Goal: Use online tool/utility: Utilize a website feature to perform a specific function

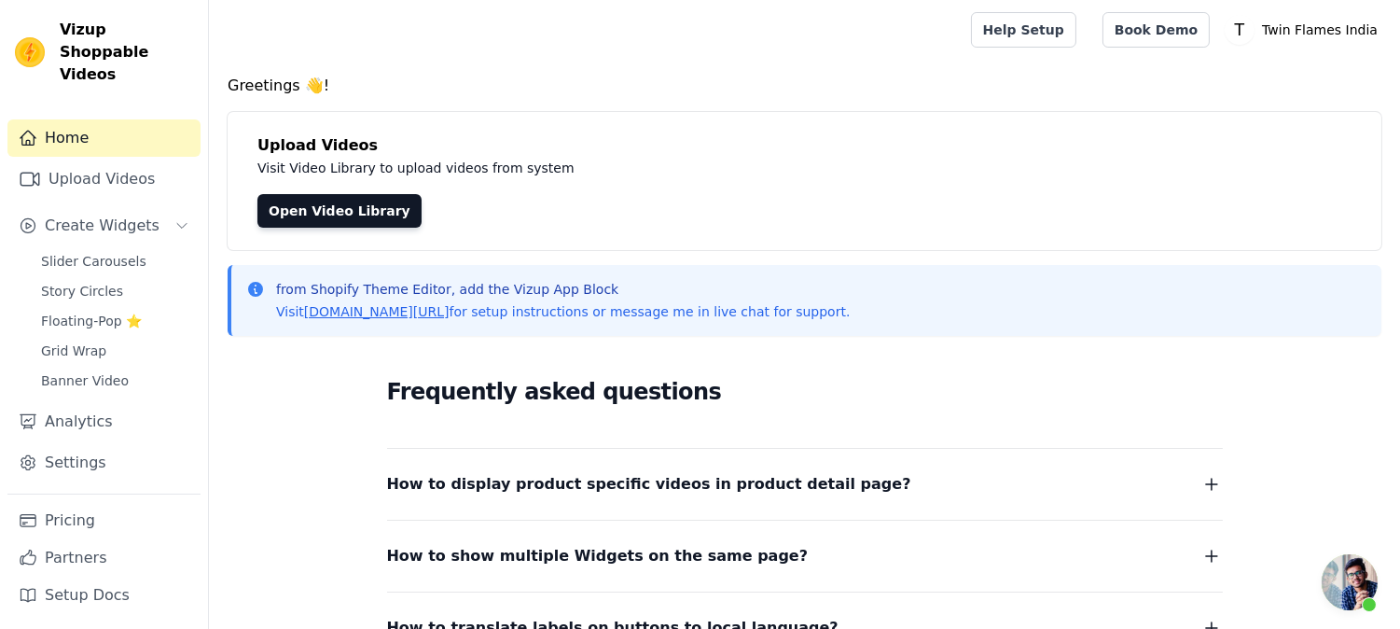
scroll to position [4409, 0]
click at [115, 252] on span "Slider Carousels" at bounding box center [93, 261] width 105 height 19
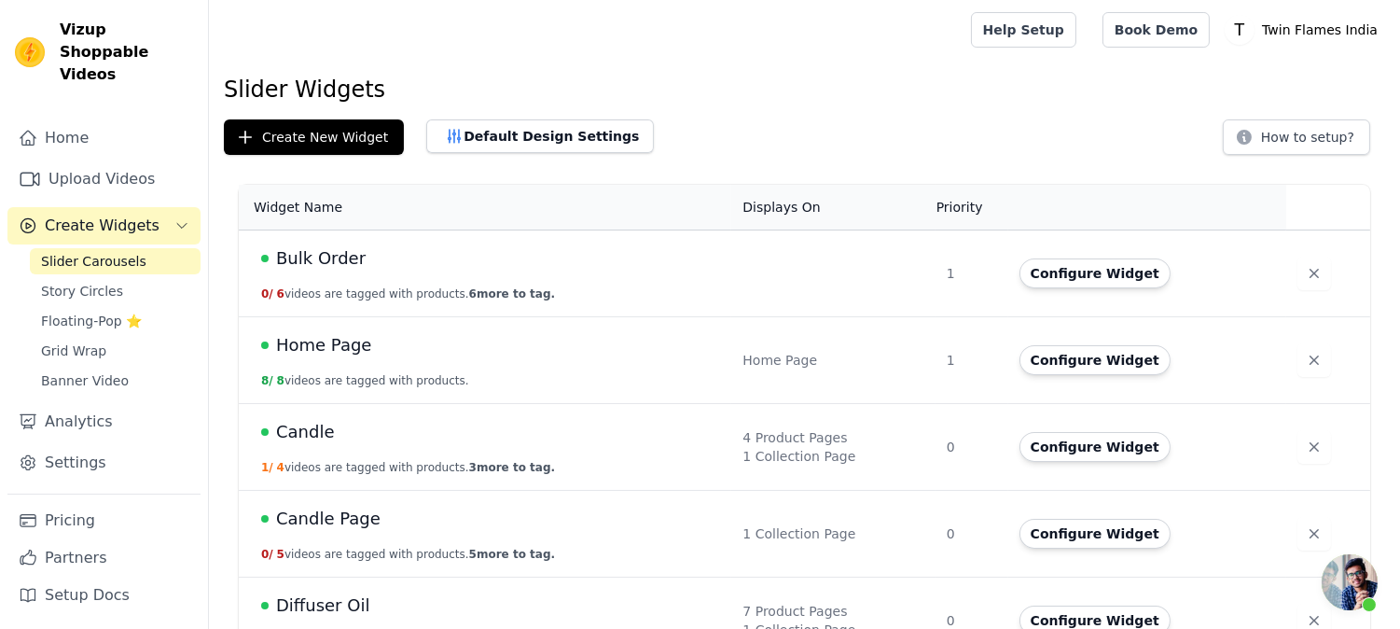
scroll to position [4409, 0]
click at [310, 432] on span "Candle" at bounding box center [305, 432] width 59 height 26
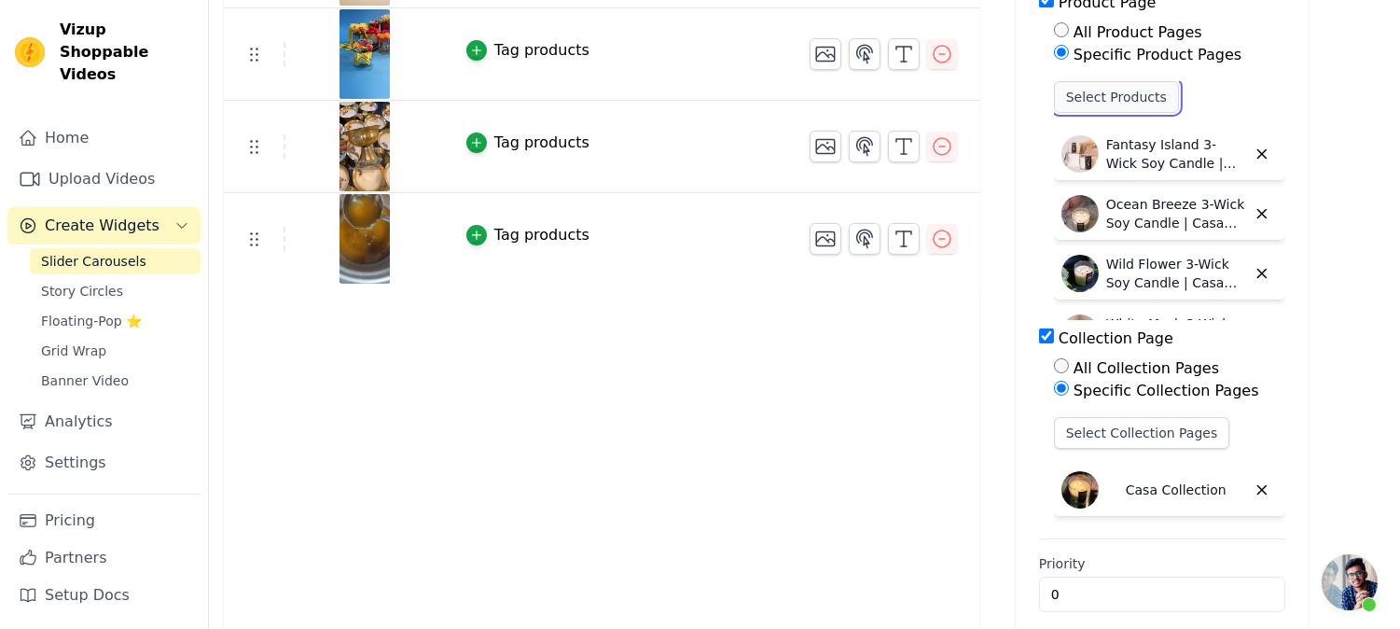
click at [1116, 103] on button "Select Products" at bounding box center [1116, 97] width 125 height 32
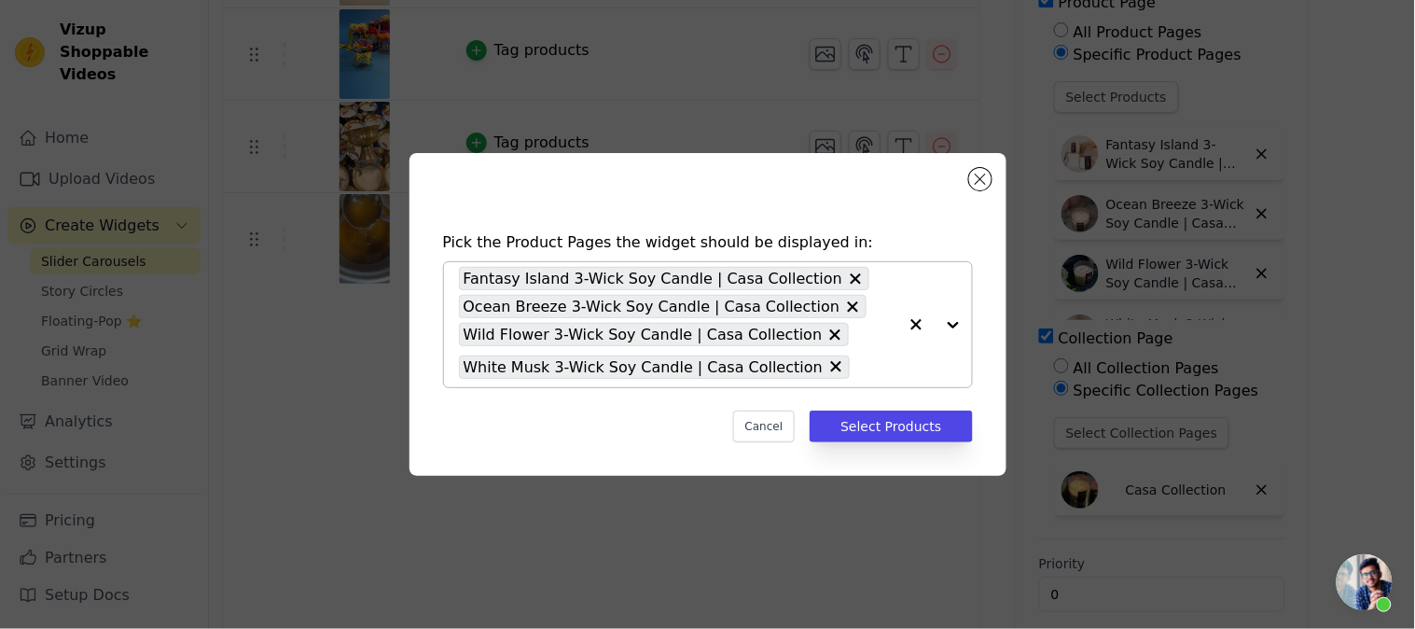
click at [859, 368] on input "text" at bounding box center [877, 366] width 37 height 22
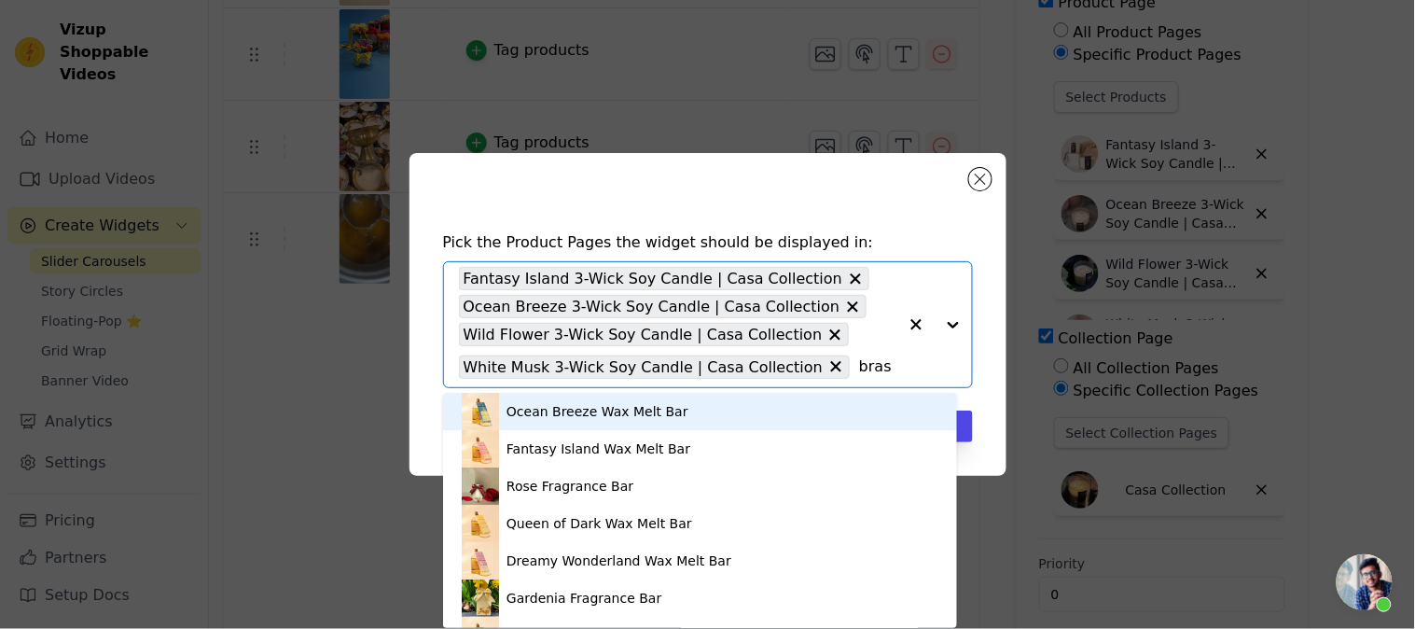
type input "brass"
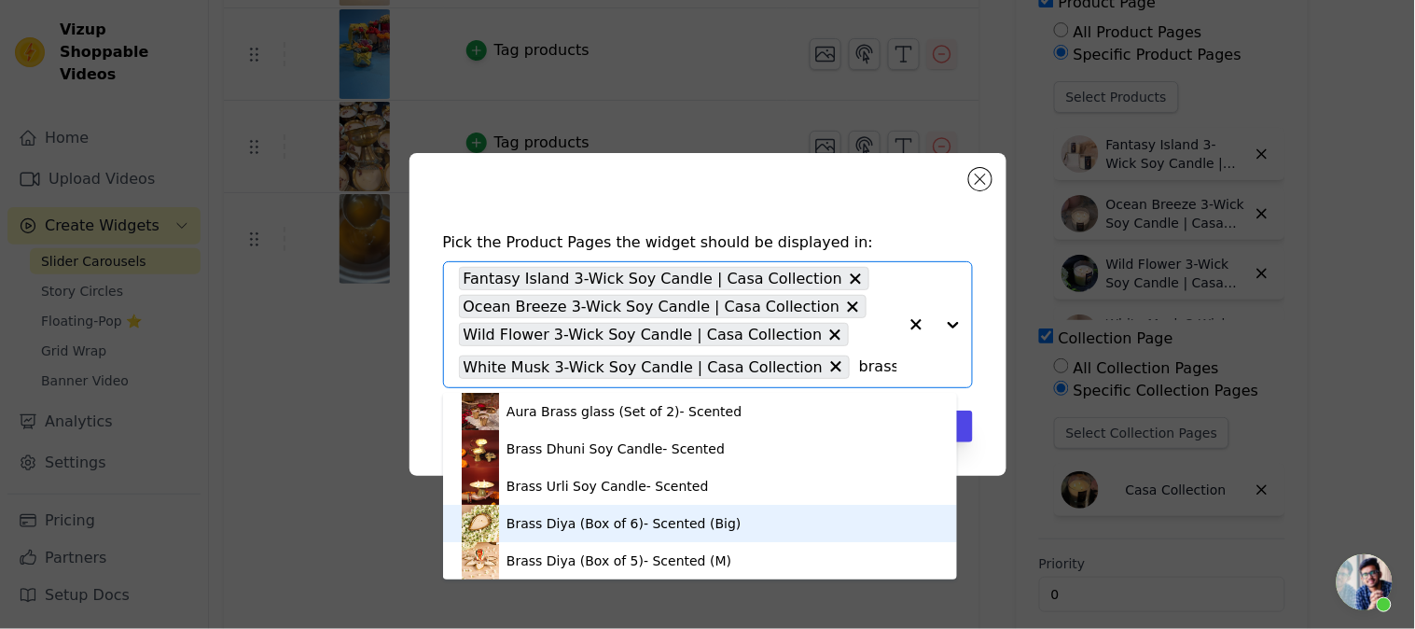
click at [715, 532] on div "Brass Diya (Box of 6)- Scented (Big)" at bounding box center [624, 523] width 235 height 19
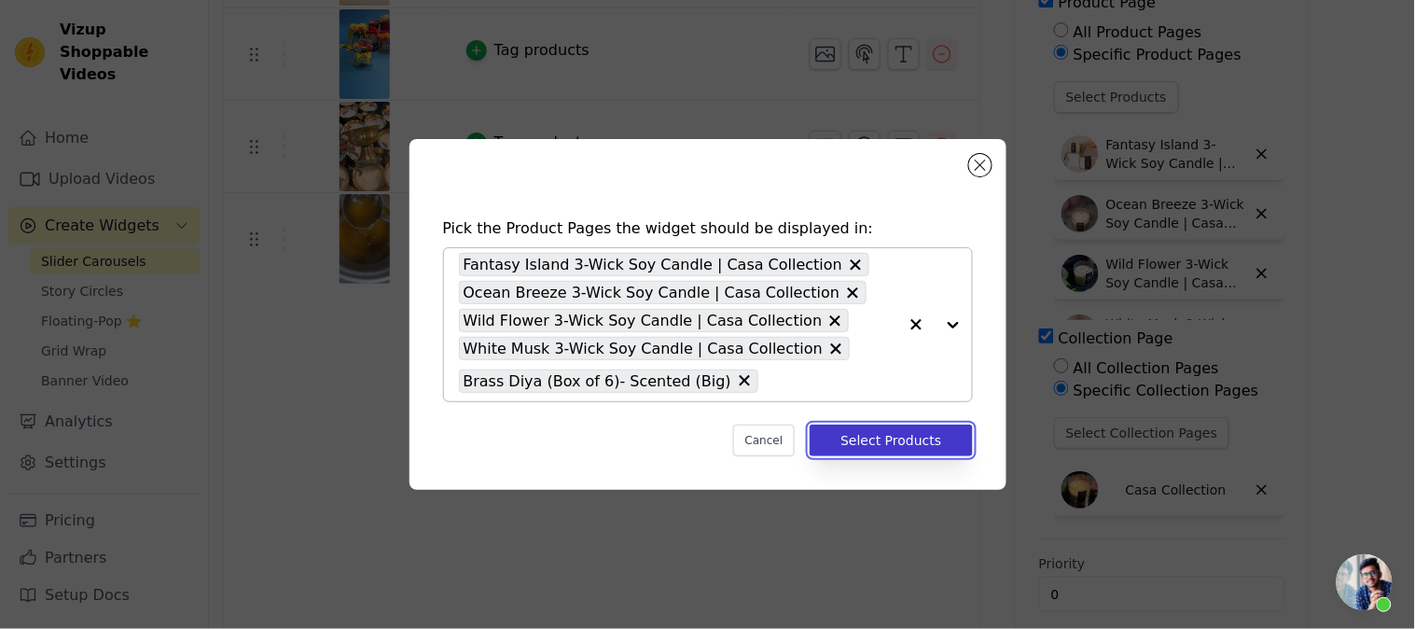
click at [868, 435] on button "Select Products" at bounding box center [891, 440] width 162 height 32
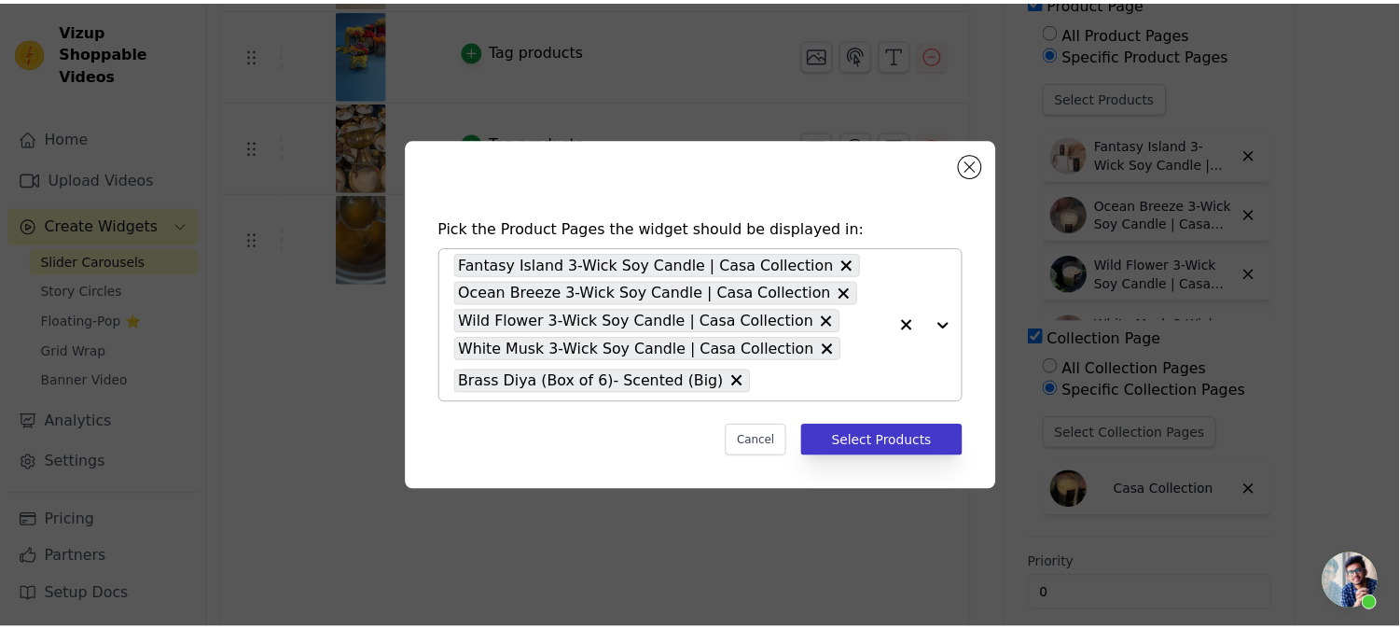
scroll to position [311, 0]
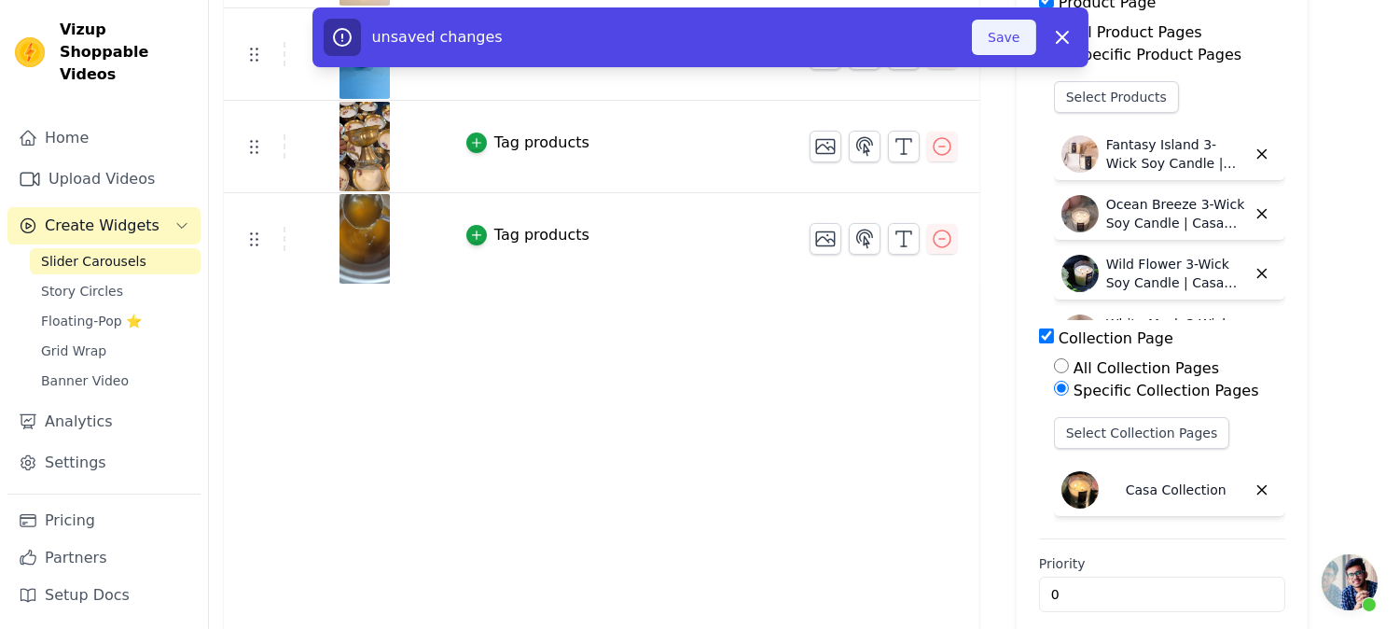
click at [1033, 21] on button "Save" at bounding box center [1003, 37] width 63 height 35
click at [1010, 39] on button "Save" at bounding box center [1003, 37] width 63 height 35
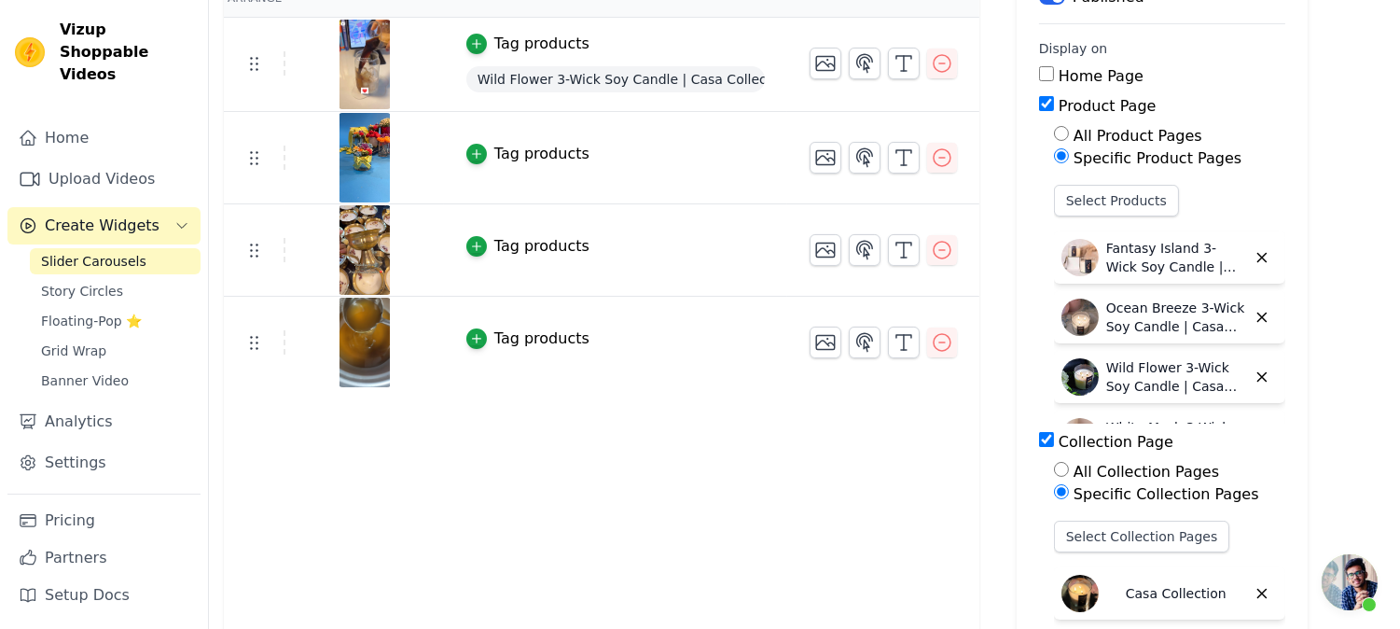
scroll to position [0, 0]
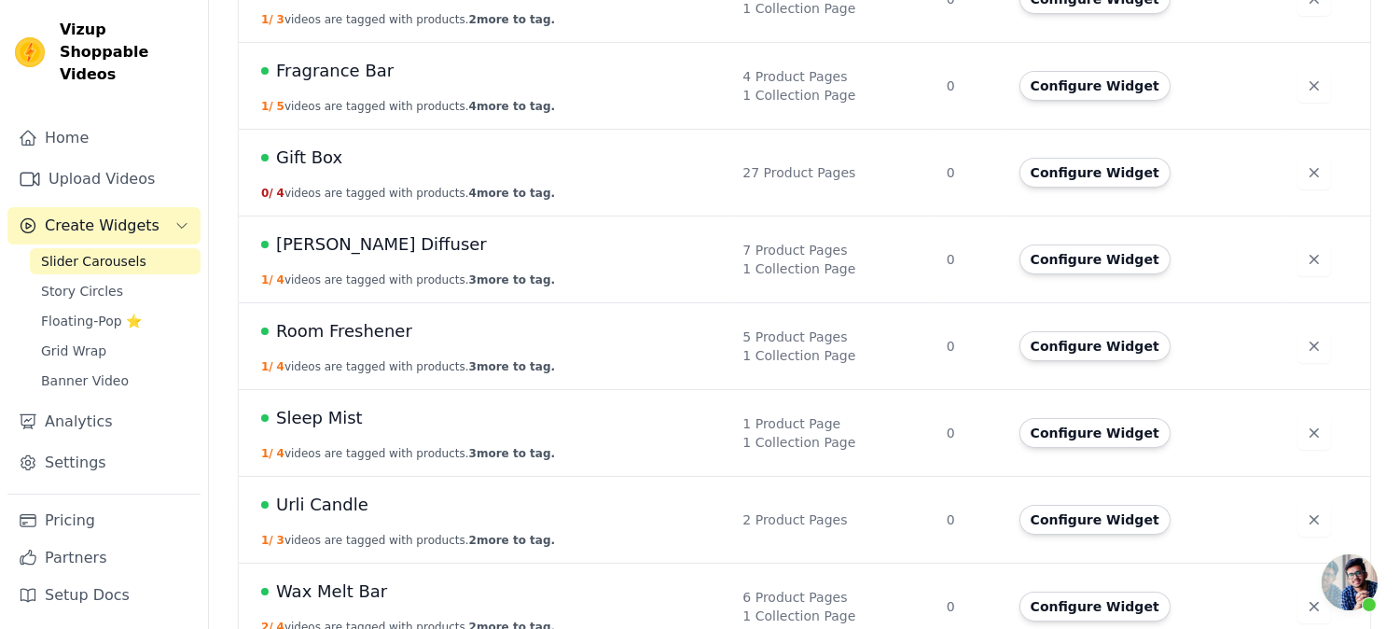
scroll to position [649, 0]
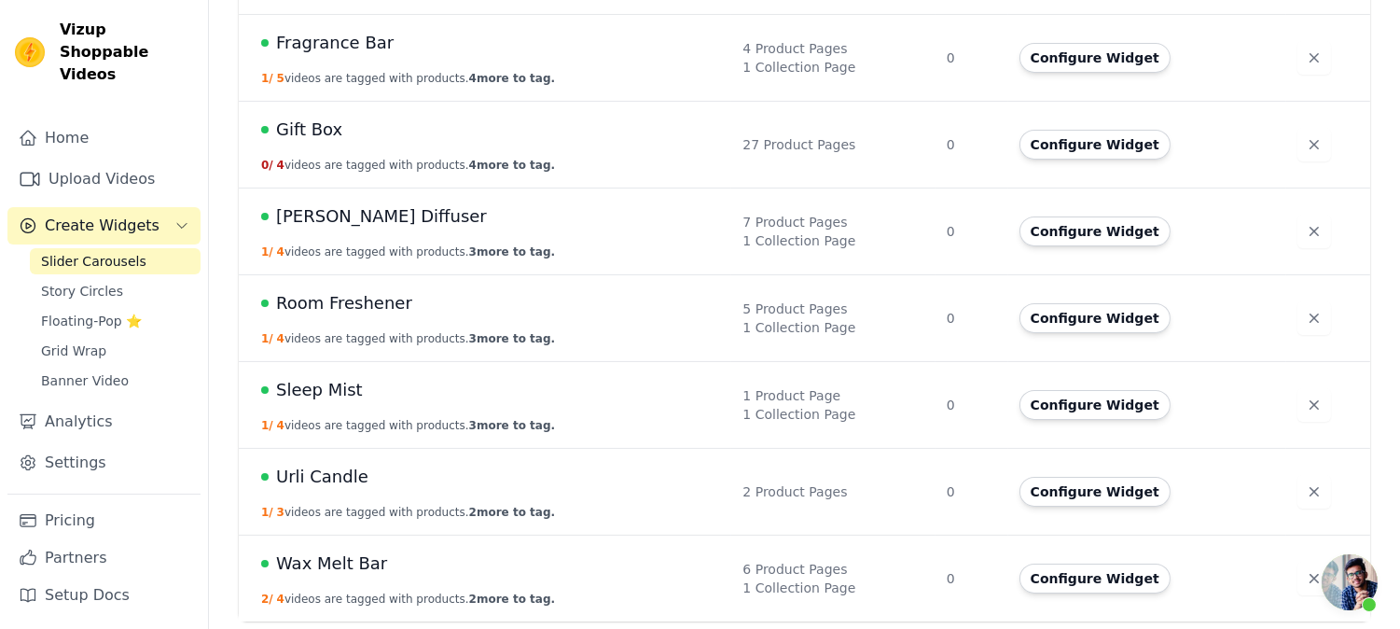
click at [349, 468] on span "Urli Candle" at bounding box center [322, 477] width 92 height 26
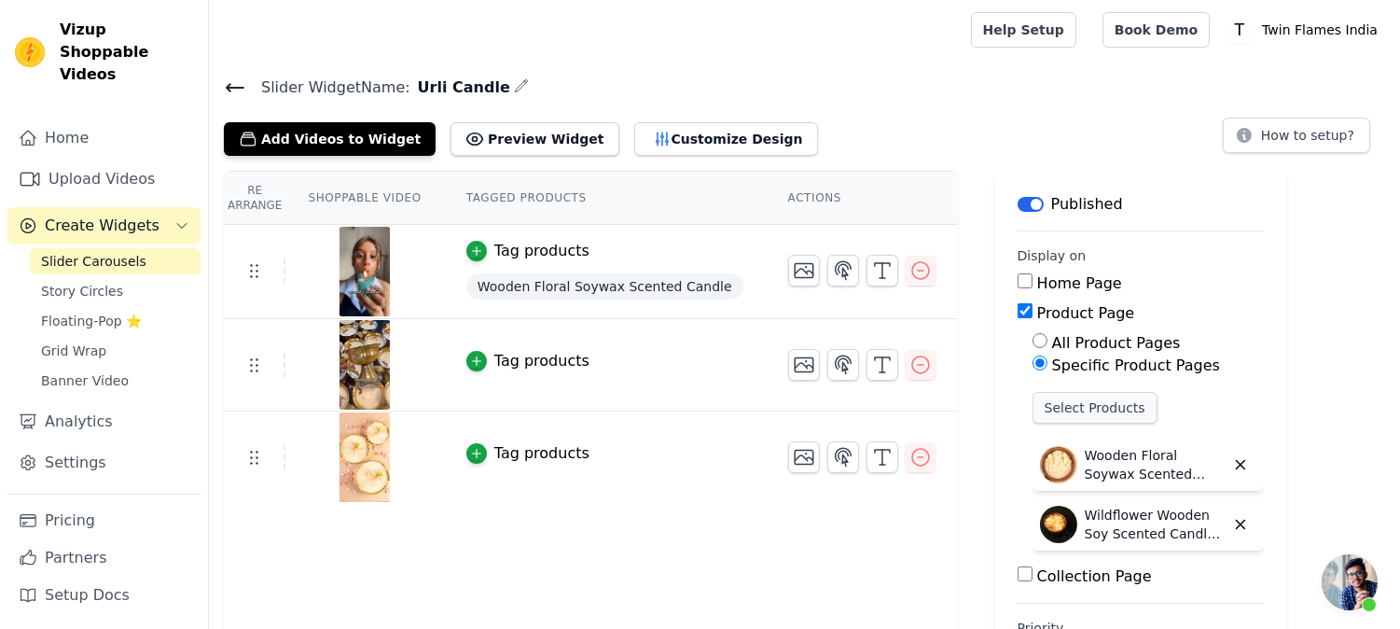
scroll to position [84, 0]
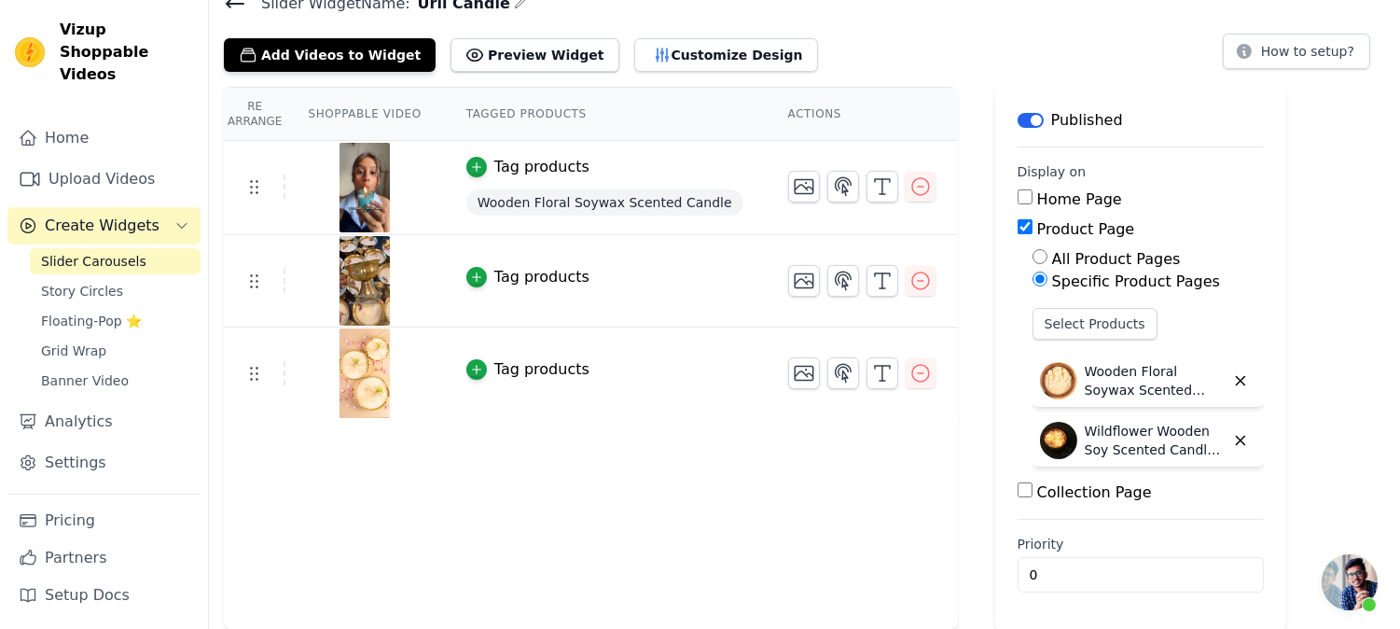
click at [1037, 494] on label "Collection Page" at bounding box center [1094, 492] width 115 height 18
click at [1033, 494] on input "Collection Page" at bounding box center [1025, 489] width 15 height 15
checkbox input "true"
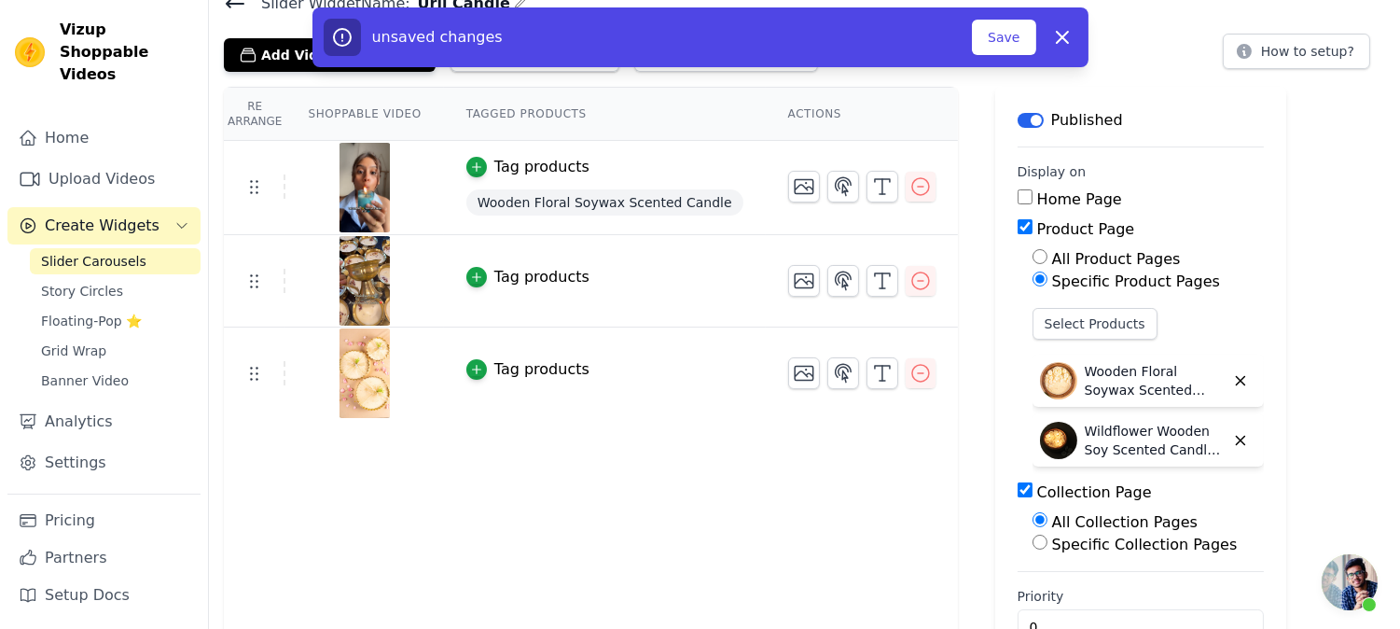
click at [1060, 543] on label "Specific Collection Pages" at bounding box center [1145, 544] width 186 height 18
click at [1048, 543] on input "Specific Collection Pages" at bounding box center [1040, 542] width 15 height 15
radio input "true"
click at [1051, 571] on button "Select Collection Pages" at bounding box center [1121, 587] width 176 height 32
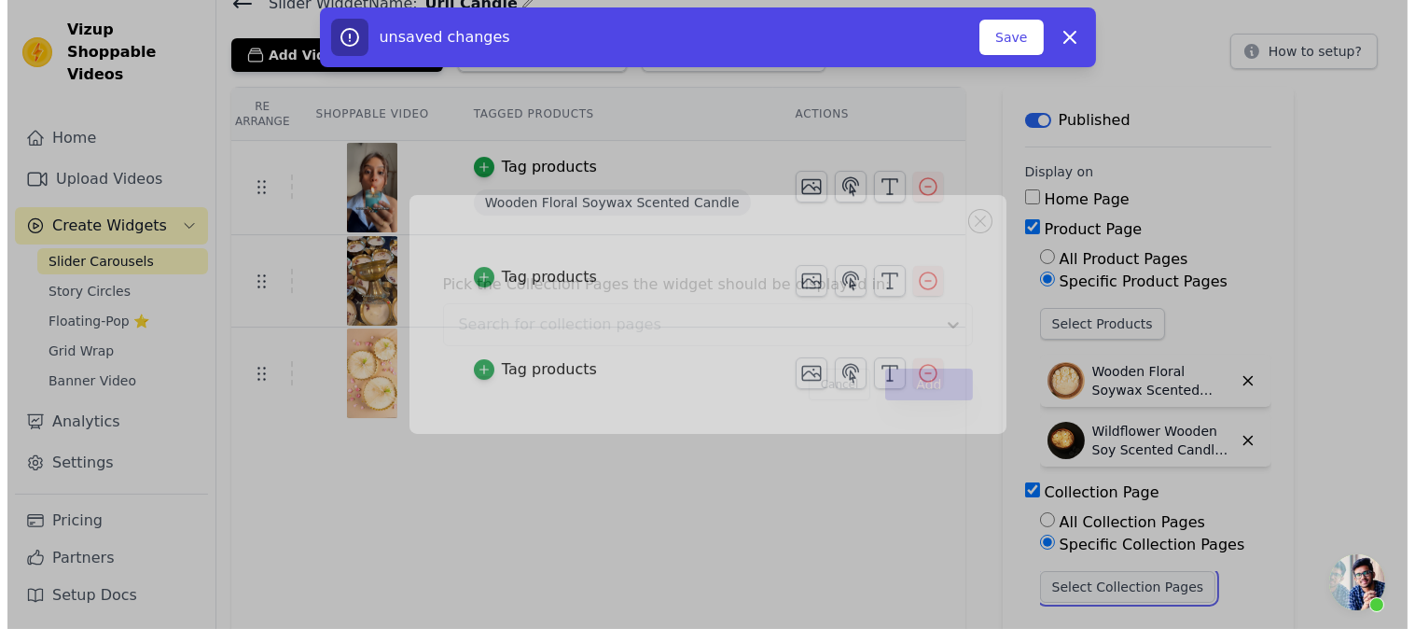
scroll to position [0, 0]
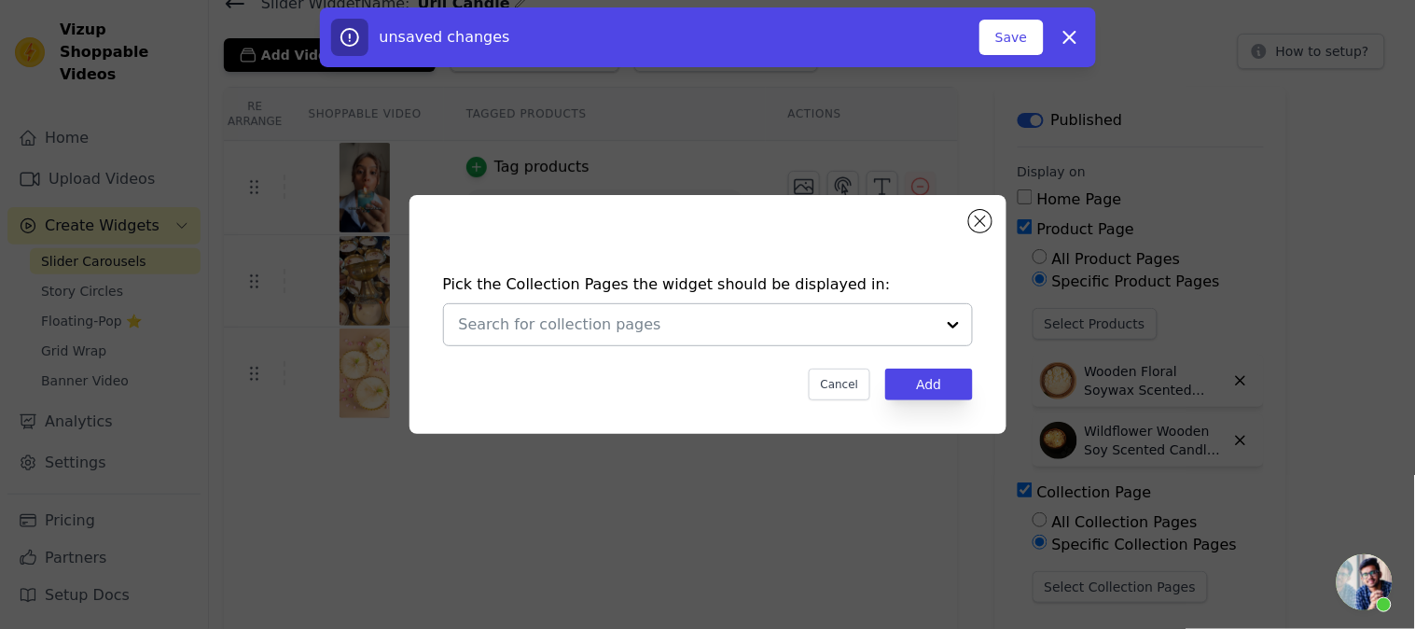
click at [541, 311] on div at bounding box center [697, 324] width 476 height 41
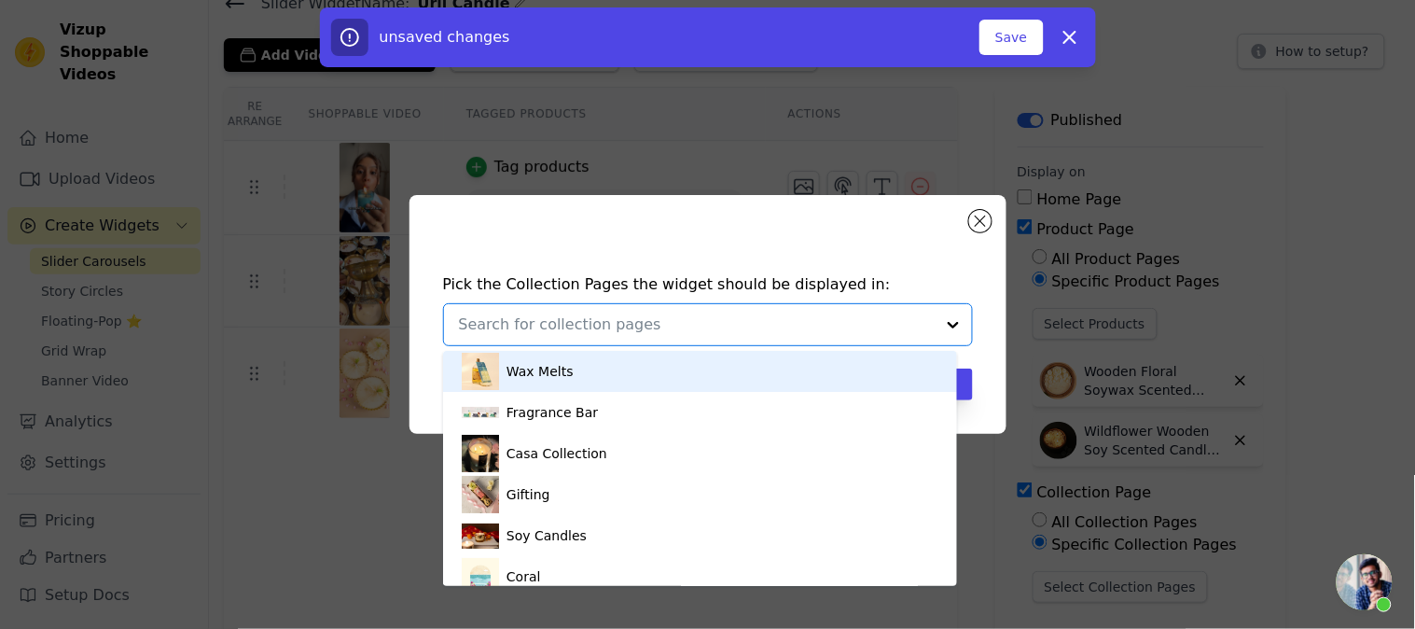
click at [541, 314] on input "text" at bounding box center [697, 324] width 476 height 22
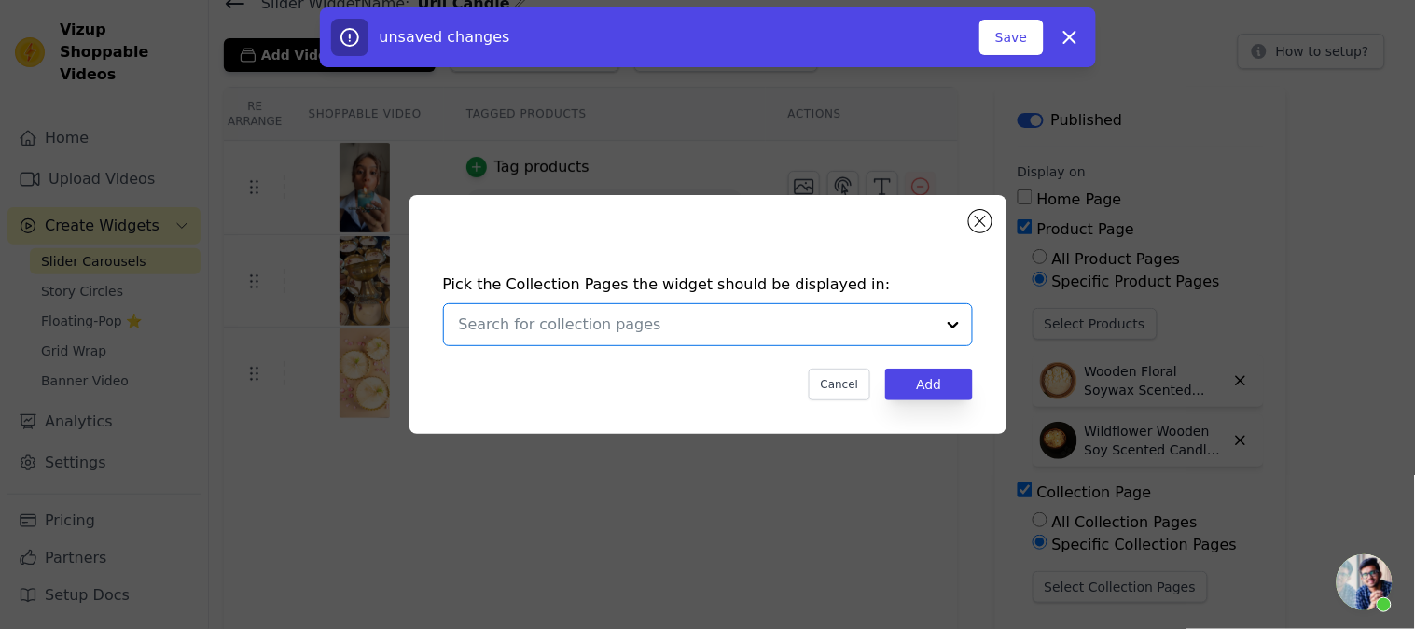
click at [546, 310] on div at bounding box center [697, 324] width 476 height 41
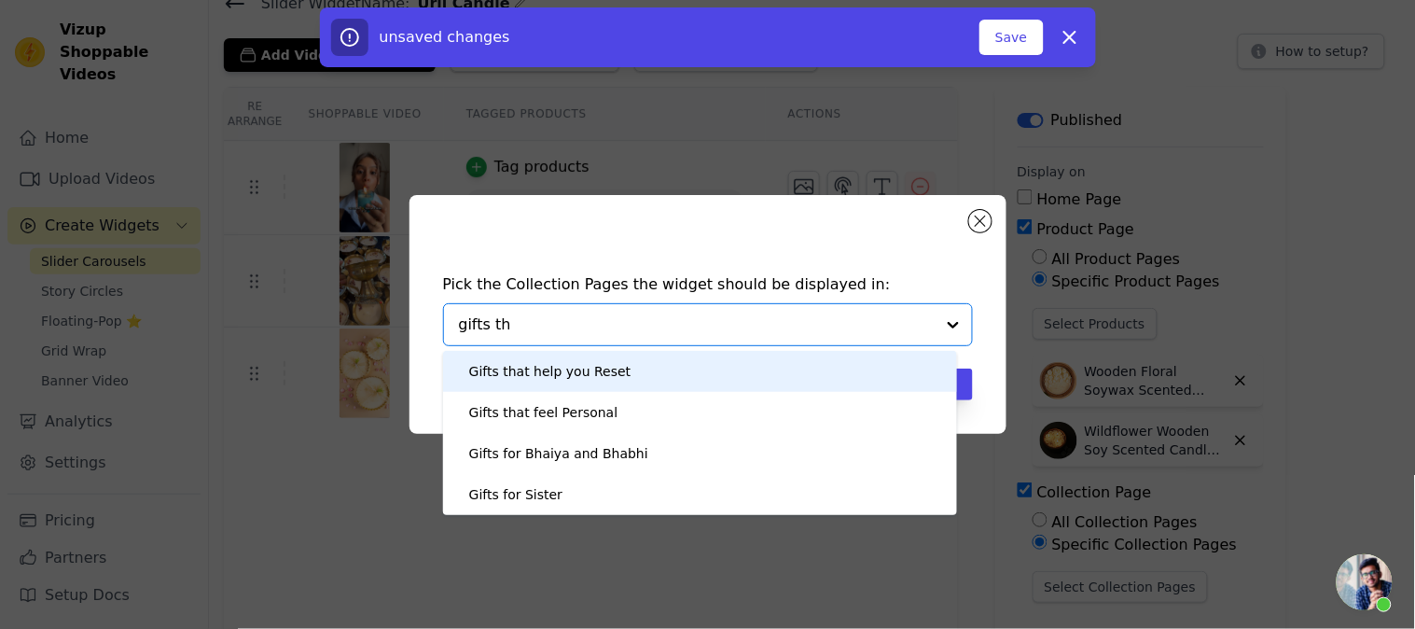
type input "gifts tha"
click at [548, 364] on div "Gifts that help you Reset" at bounding box center [550, 371] width 162 height 41
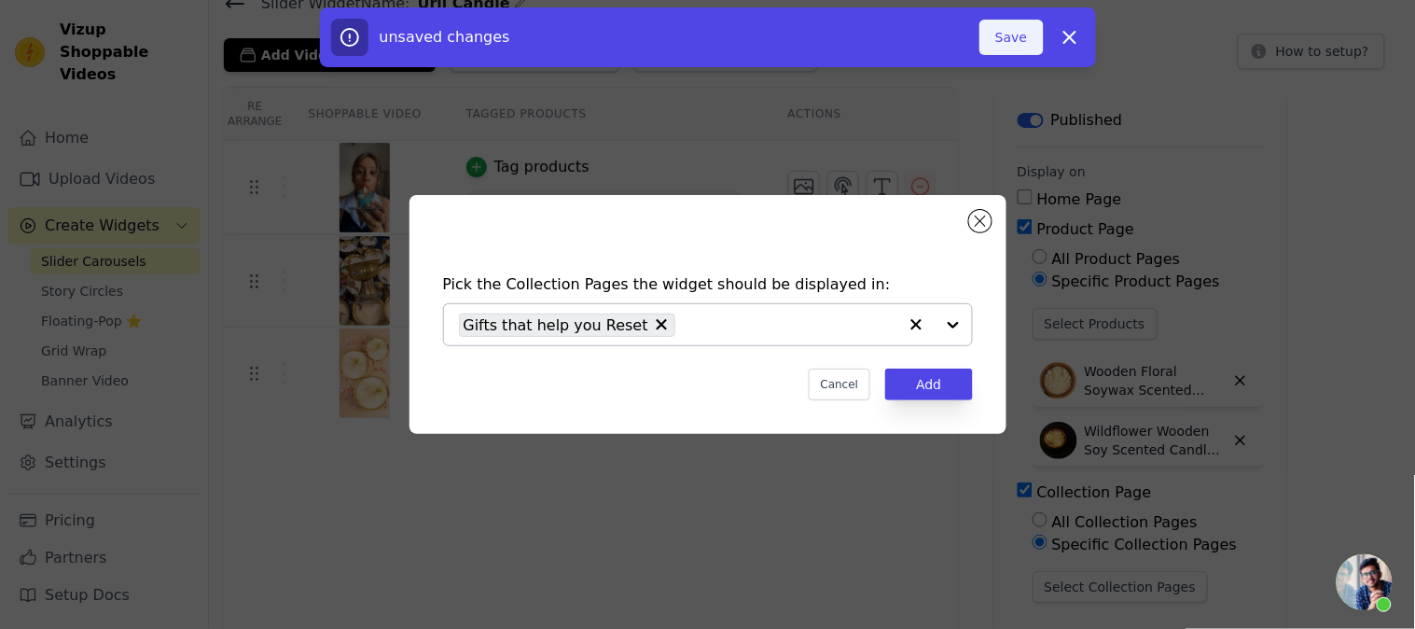
click at [993, 43] on button "Save" at bounding box center [1010, 37] width 63 height 35
click at [945, 377] on button "Add" at bounding box center [928, 384] width 87 height 32
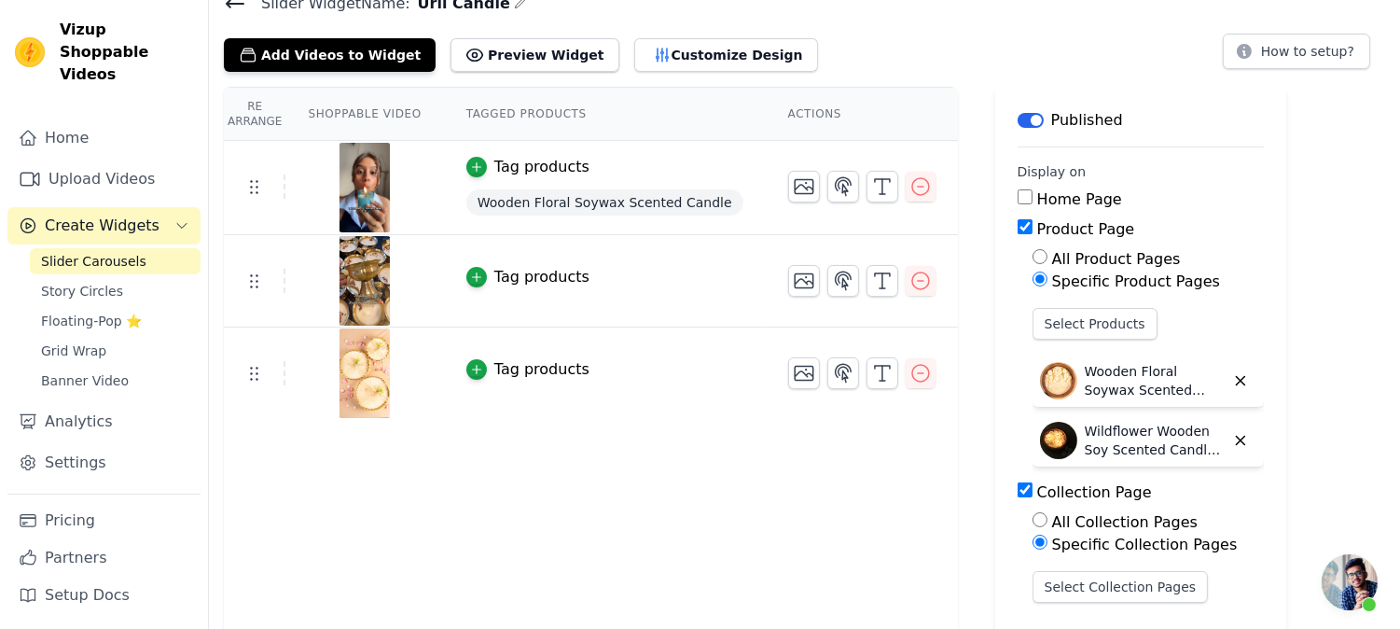
scroll to position [187, 0]
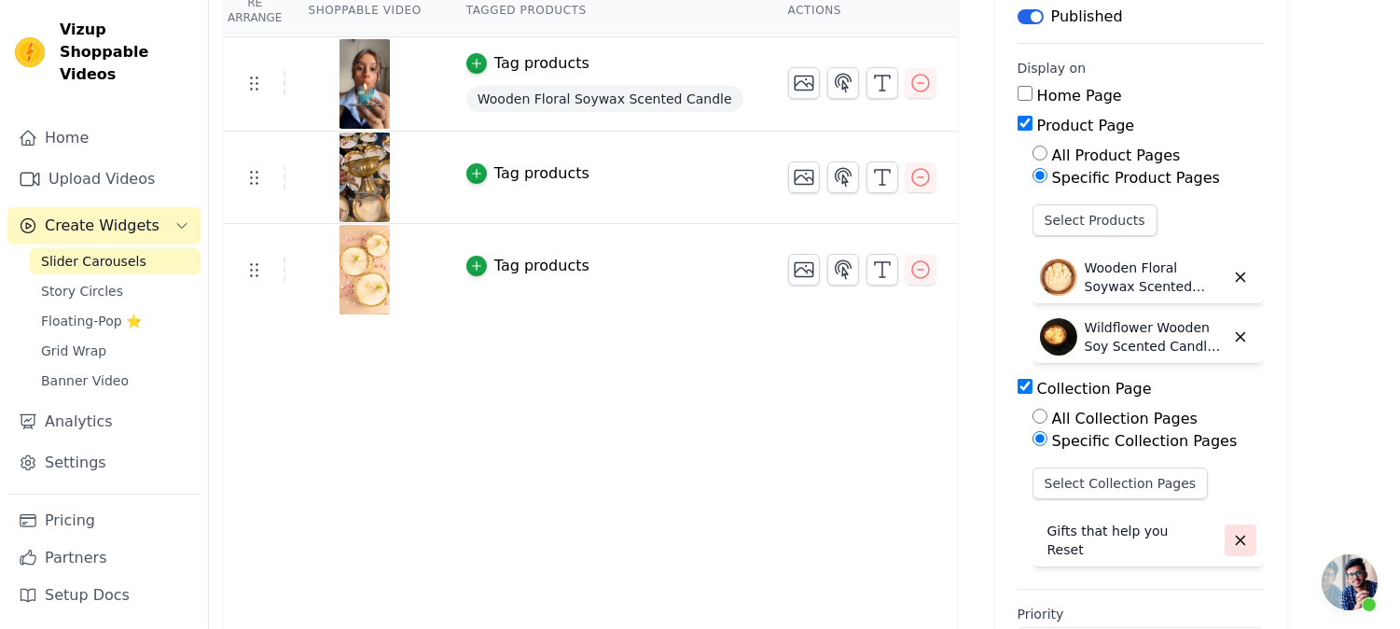
click at [1232, 535] on icon "button" at bounding box center [1240, 540] width 17 height 17
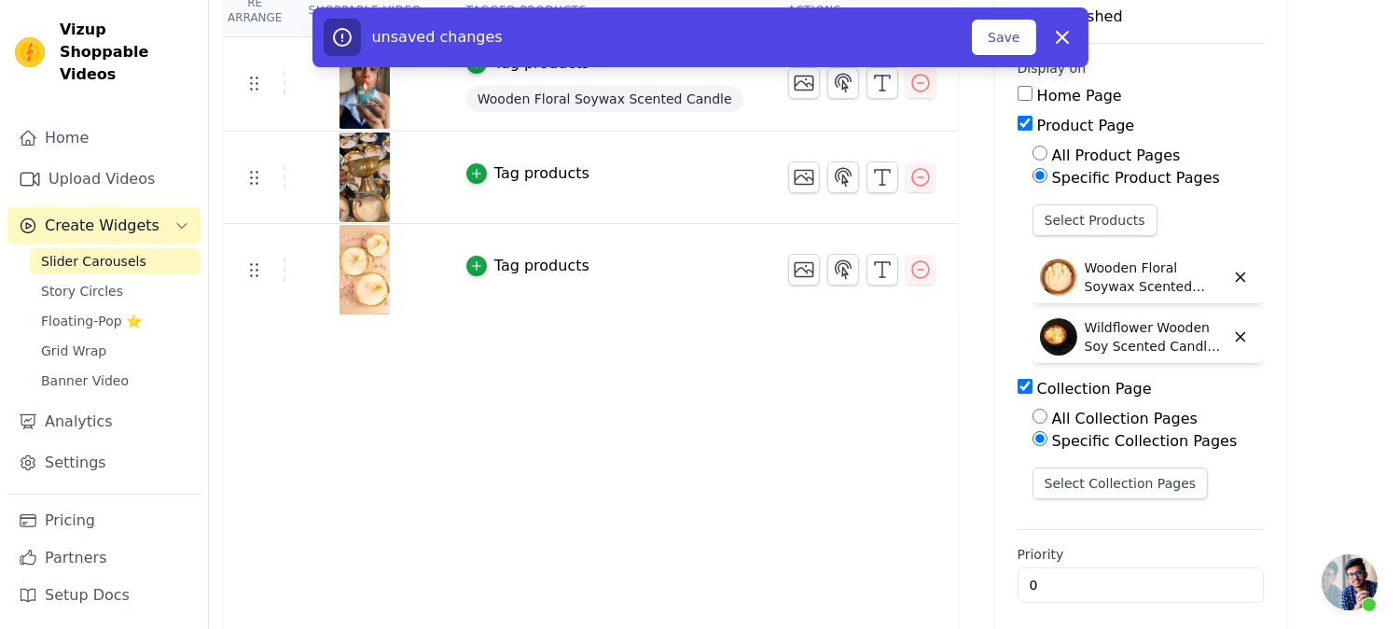
click at [1130, 498] on div "Select Collection Pages" at bounding box center [1148, 490] width 231 height 47
click at [1127, 488] on button "Select Collection Pages" at bounding box center [1121, 483] width 176 height 32
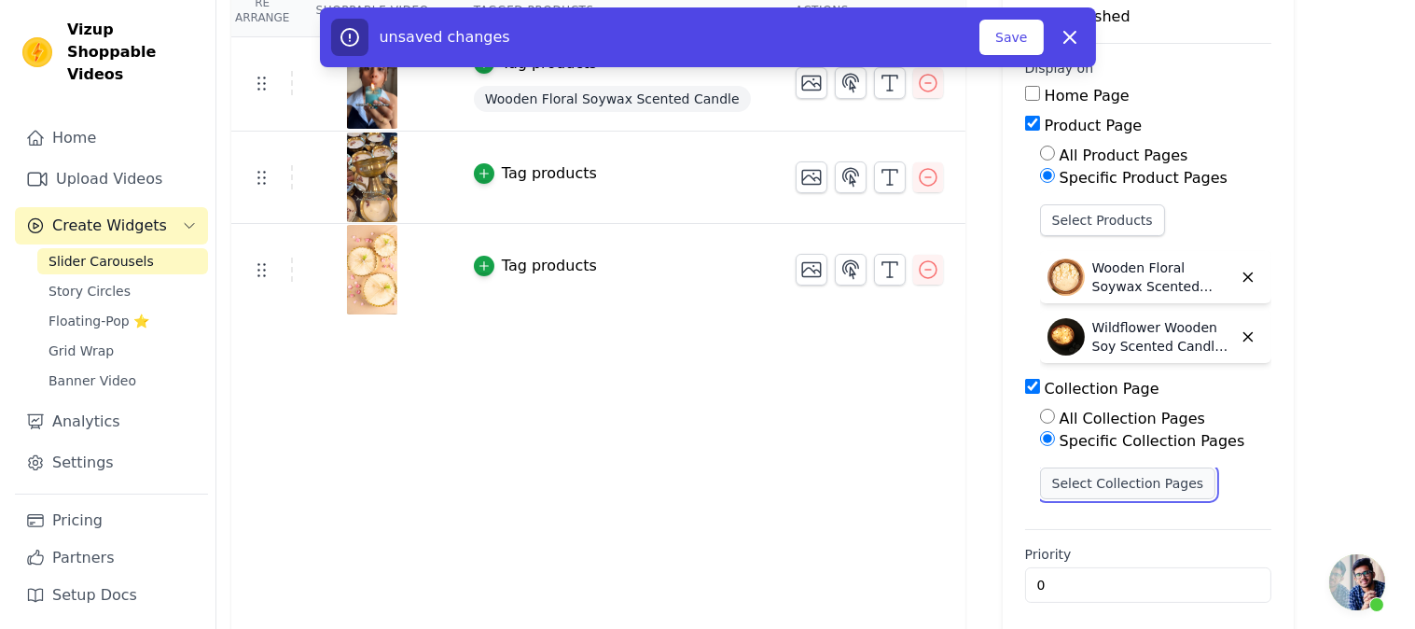
scroll to position [0, 0]
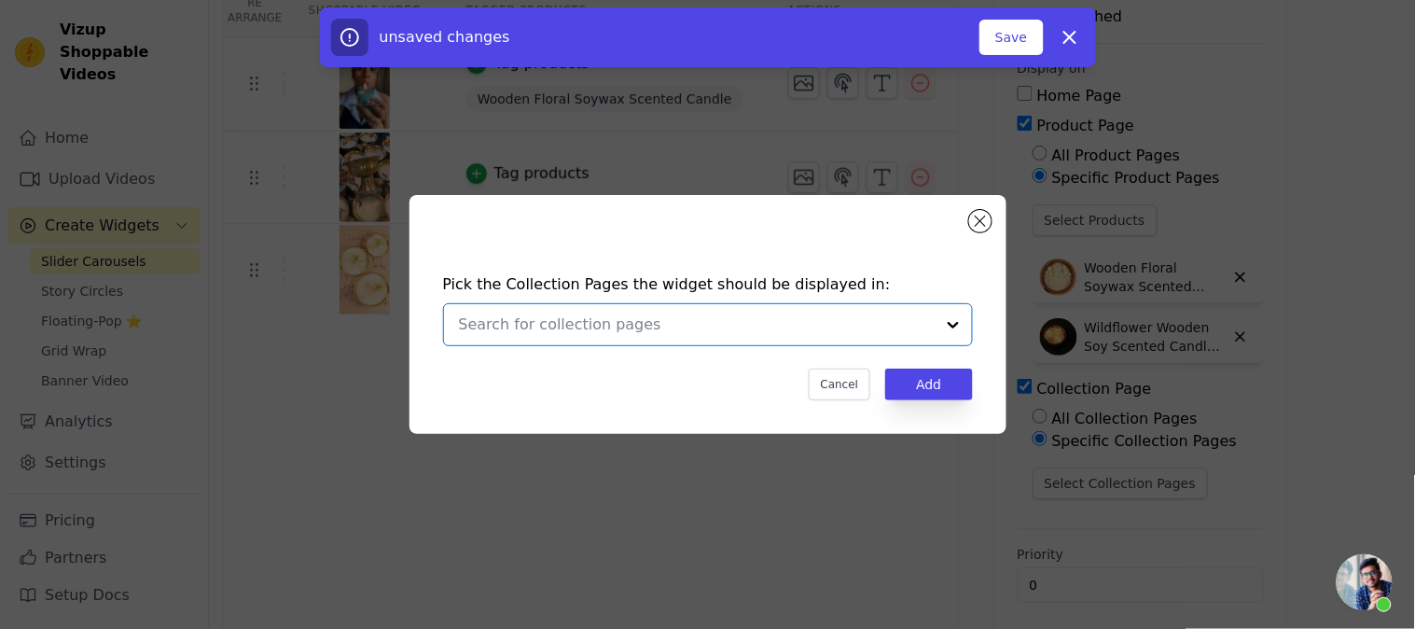
click at [768, 323] on input "text" at bounding box center [697, 324] width 476 height 22
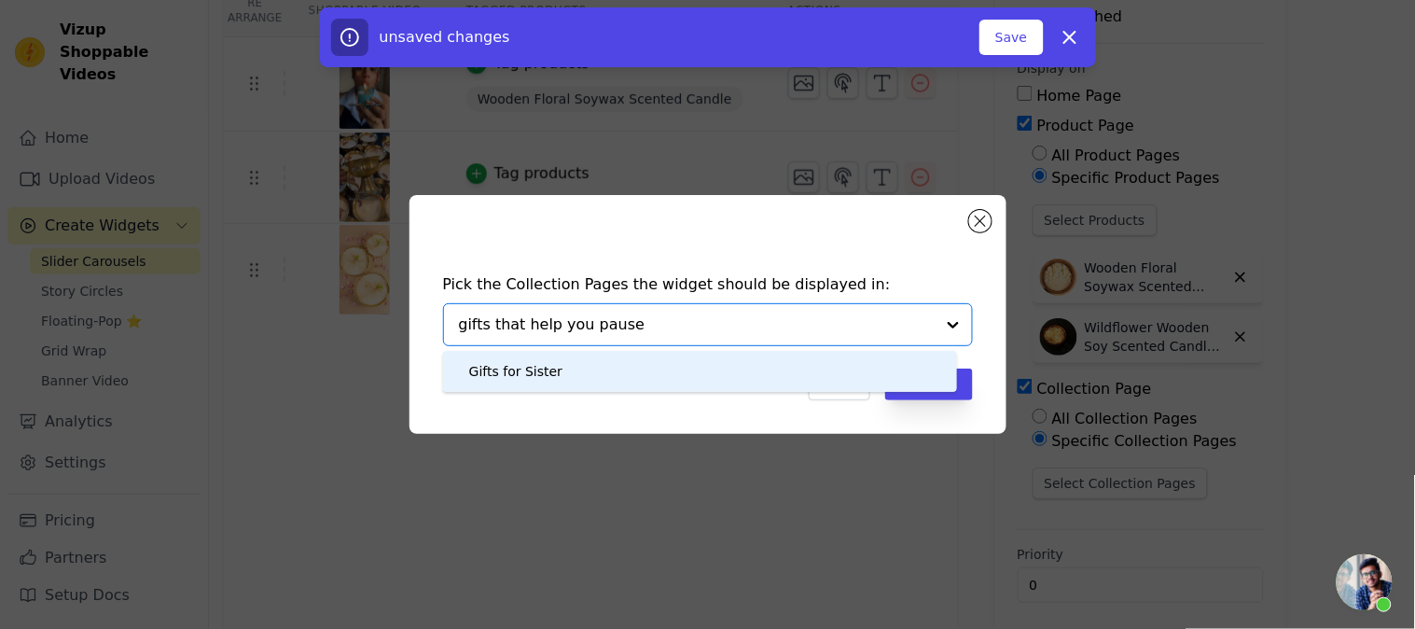
type input "gifts that help you pause"
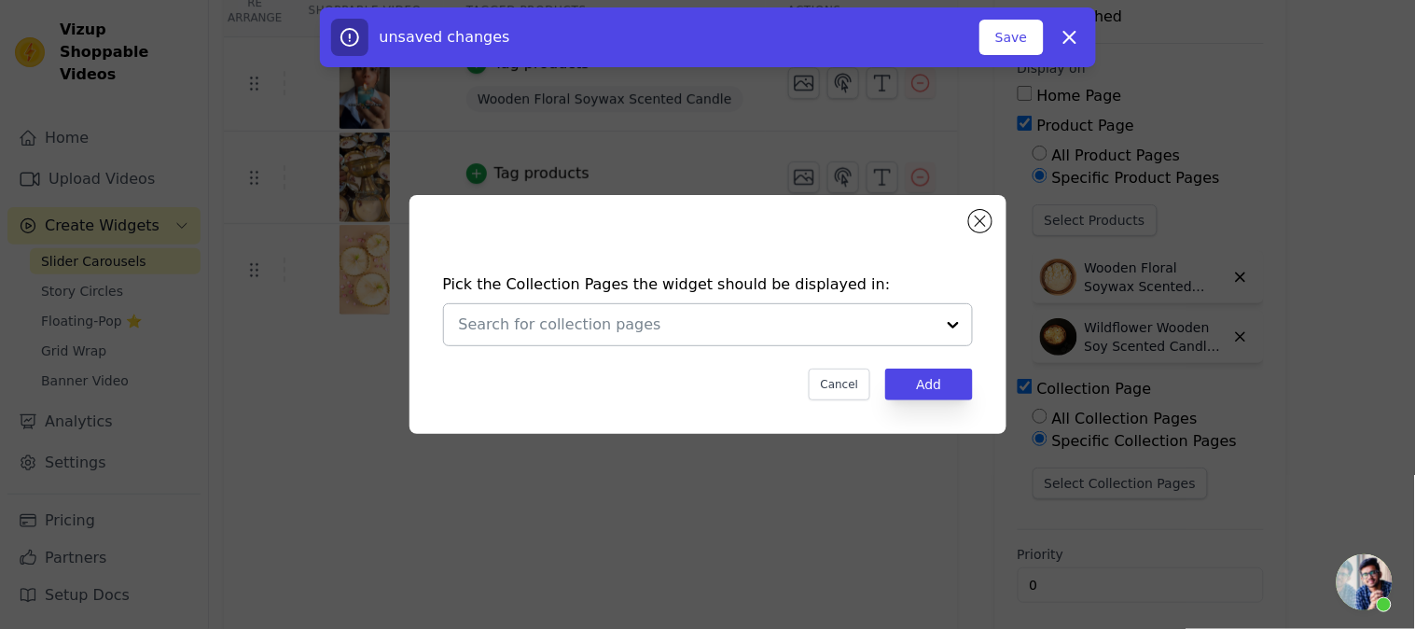
click at [576, 317] on input "text" at bounding box center [697, 324] width 476 height 22
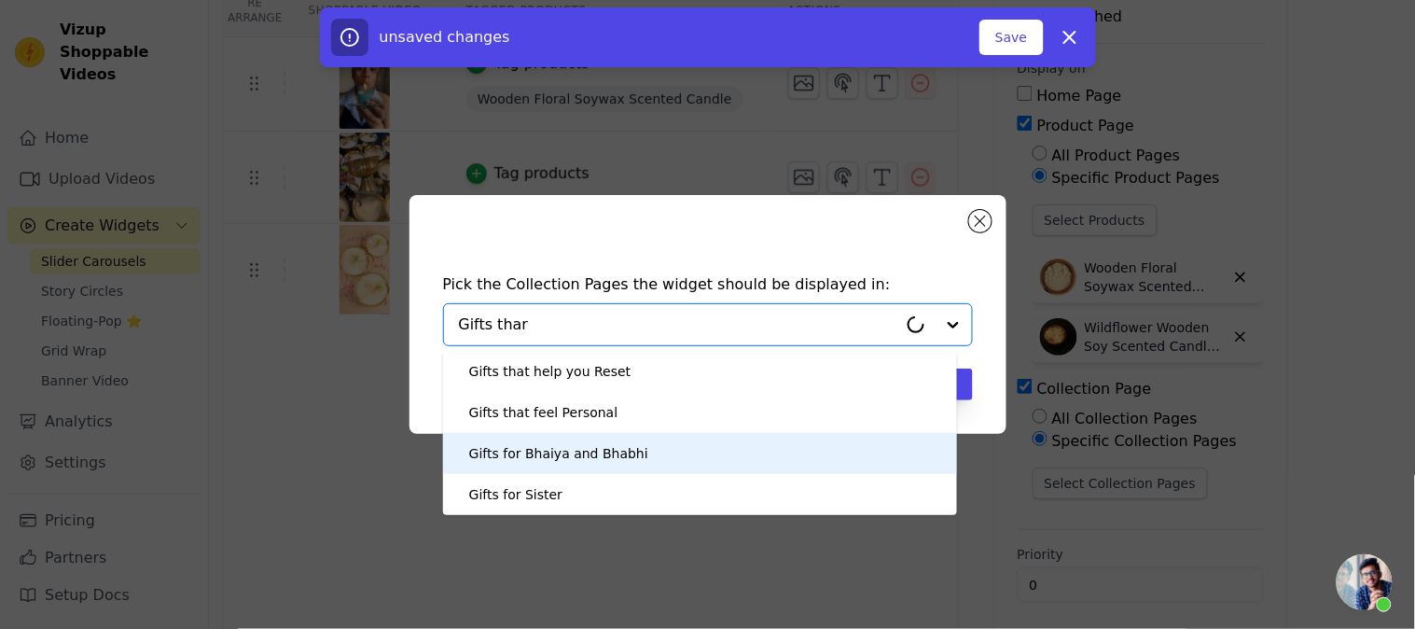
type input "Gifts tha"
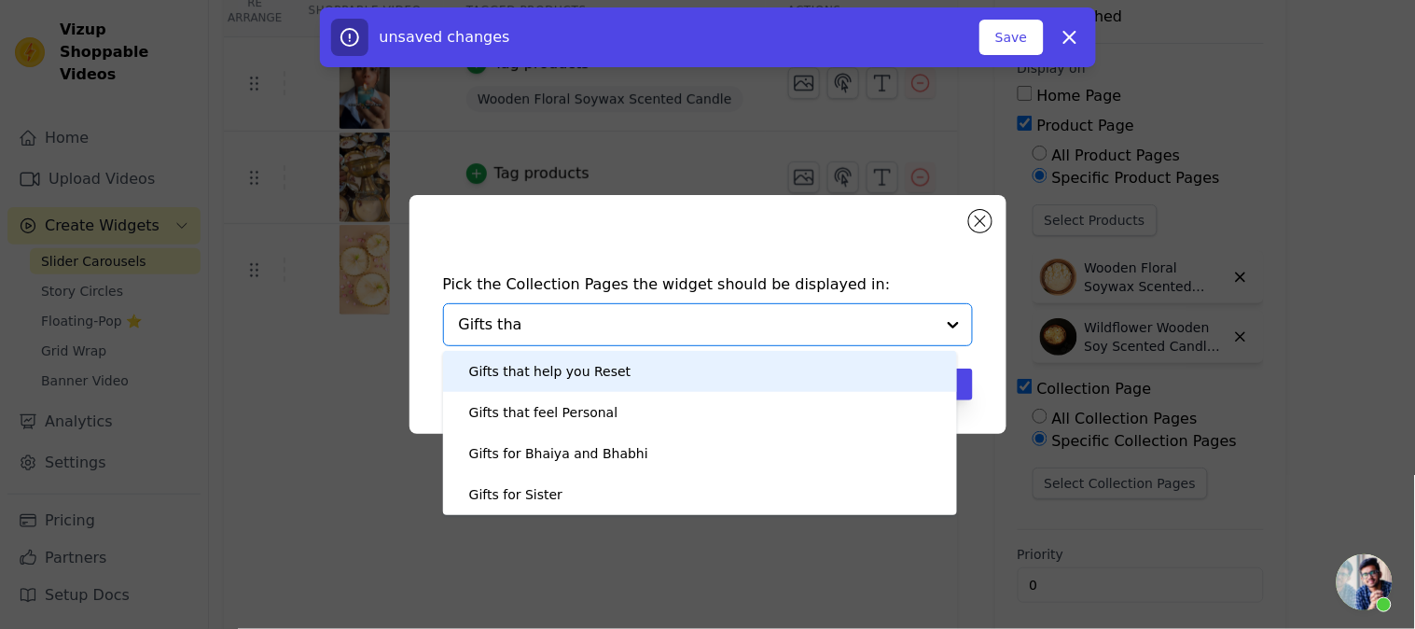
click at [674, 383] on div "Gifts that help you Reset" at bounding box center [700, 371] width 477 height 41
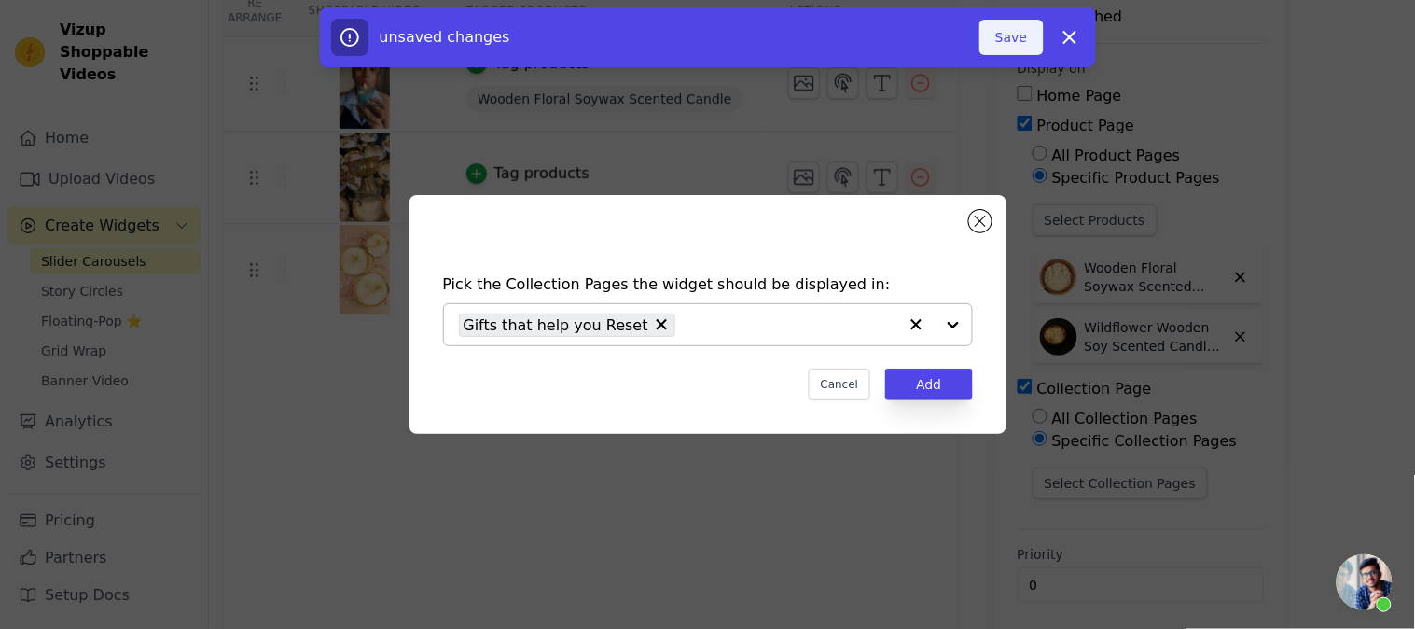
click at [1030, 37] on button "Save" at bounding box center [1010, 37] width 63 height 35
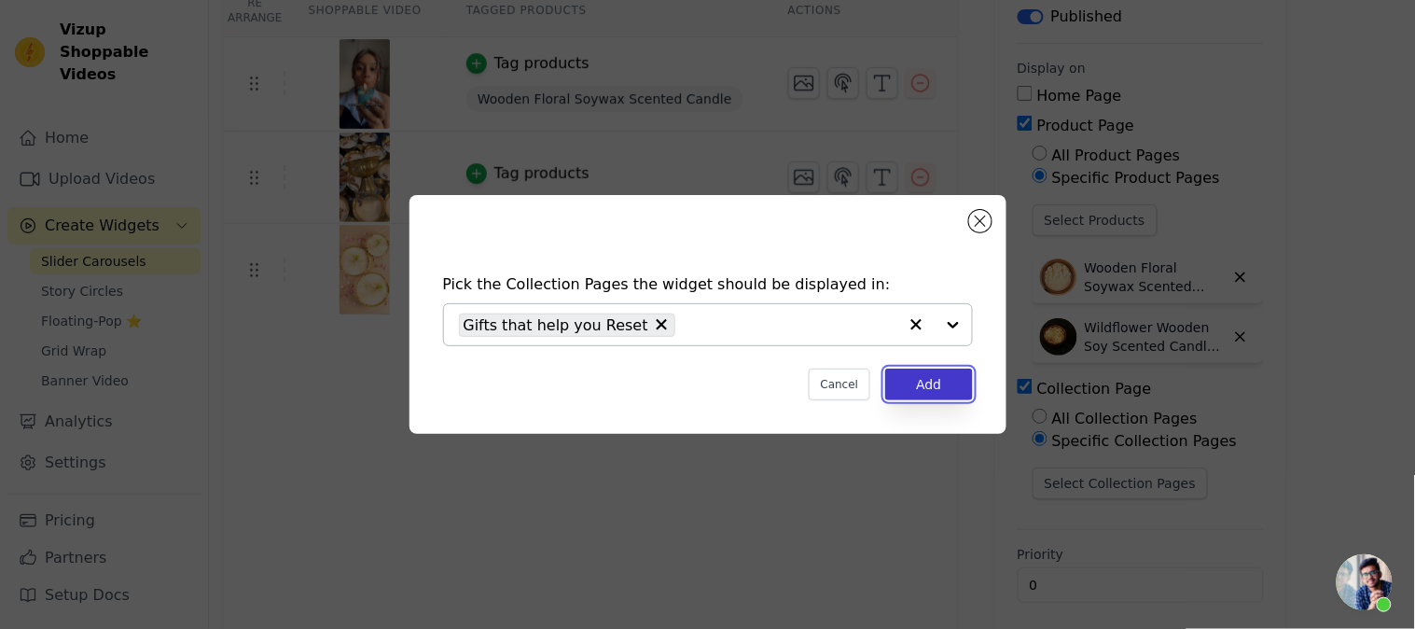
click at [896, 379] on button "Add" at bounding box center [928, 384] width 87 height 32
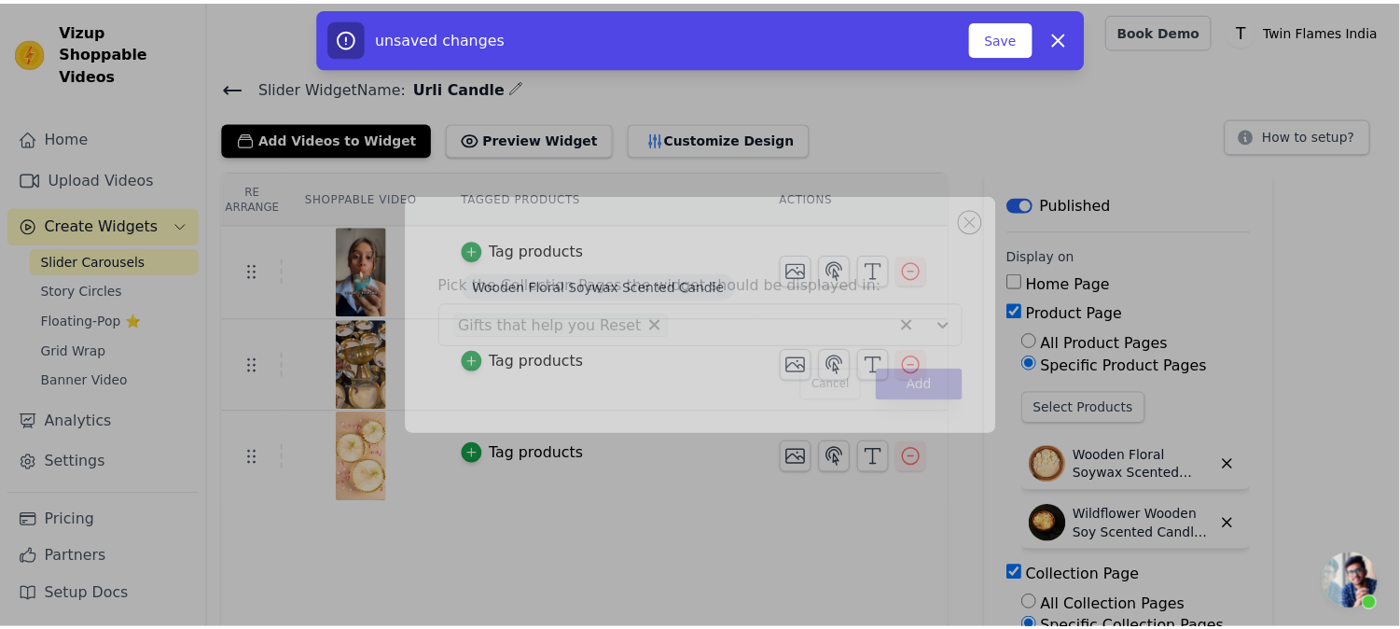
scroll to position [187, 0]
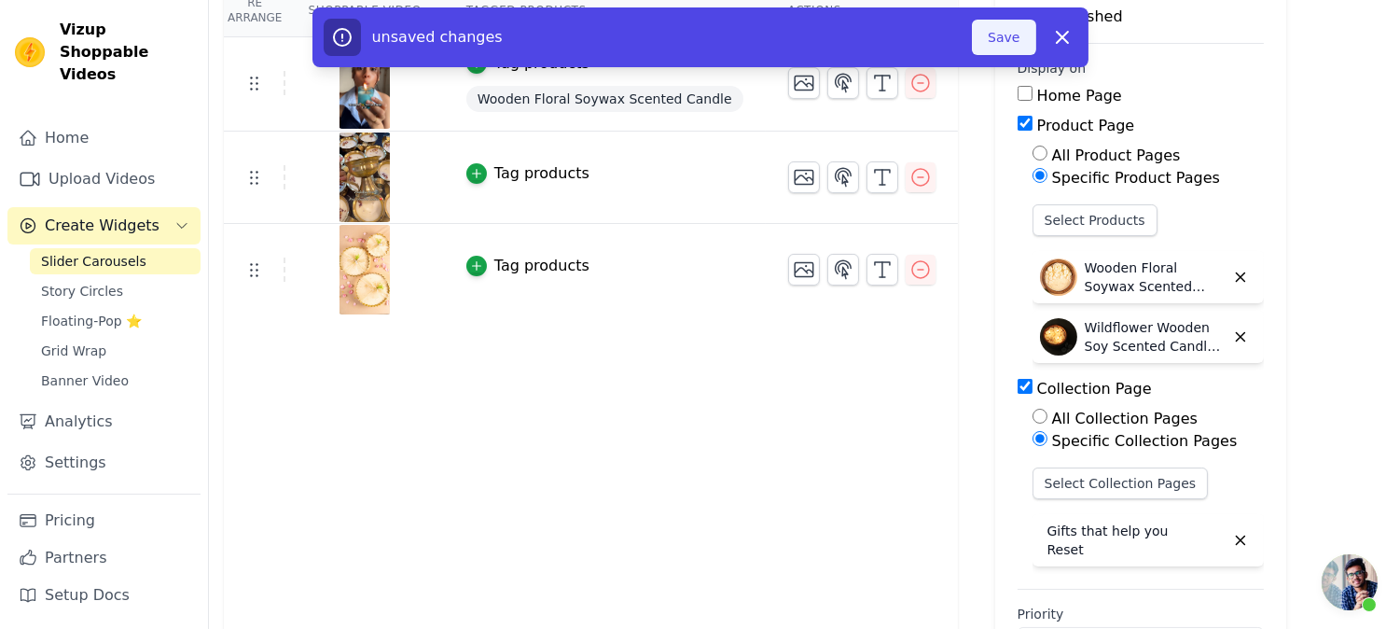
click at [1009, 47] on button "Save" at bounding box center [1003, 37] width 63 height 35
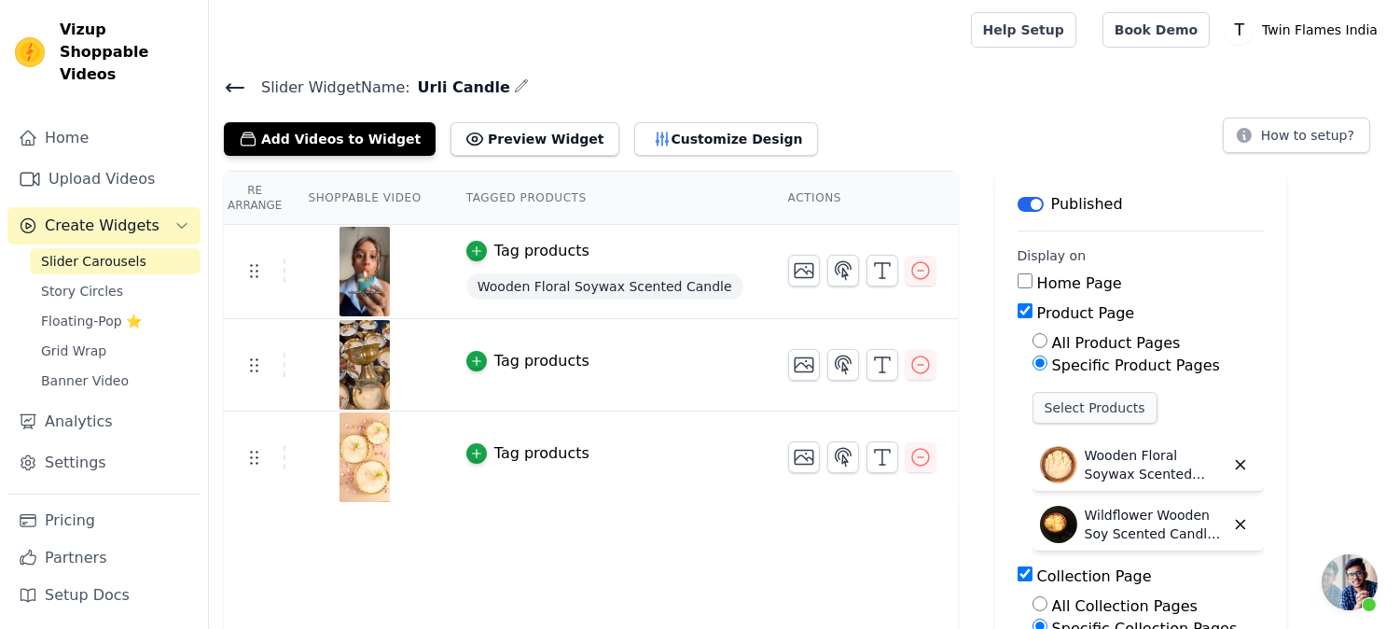
scroll to position [104, 0]
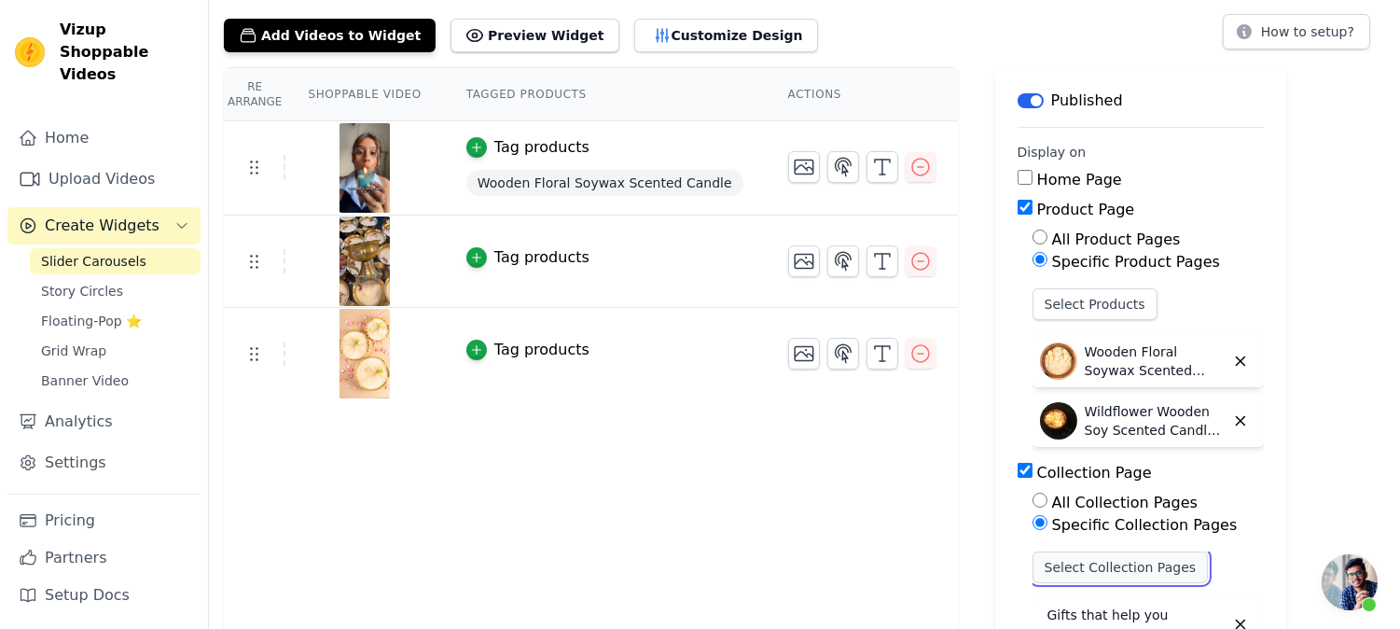
click at [1063, 558] on button "Select Collection Pages" at bounding box center [1121, 567] width 176 height 32
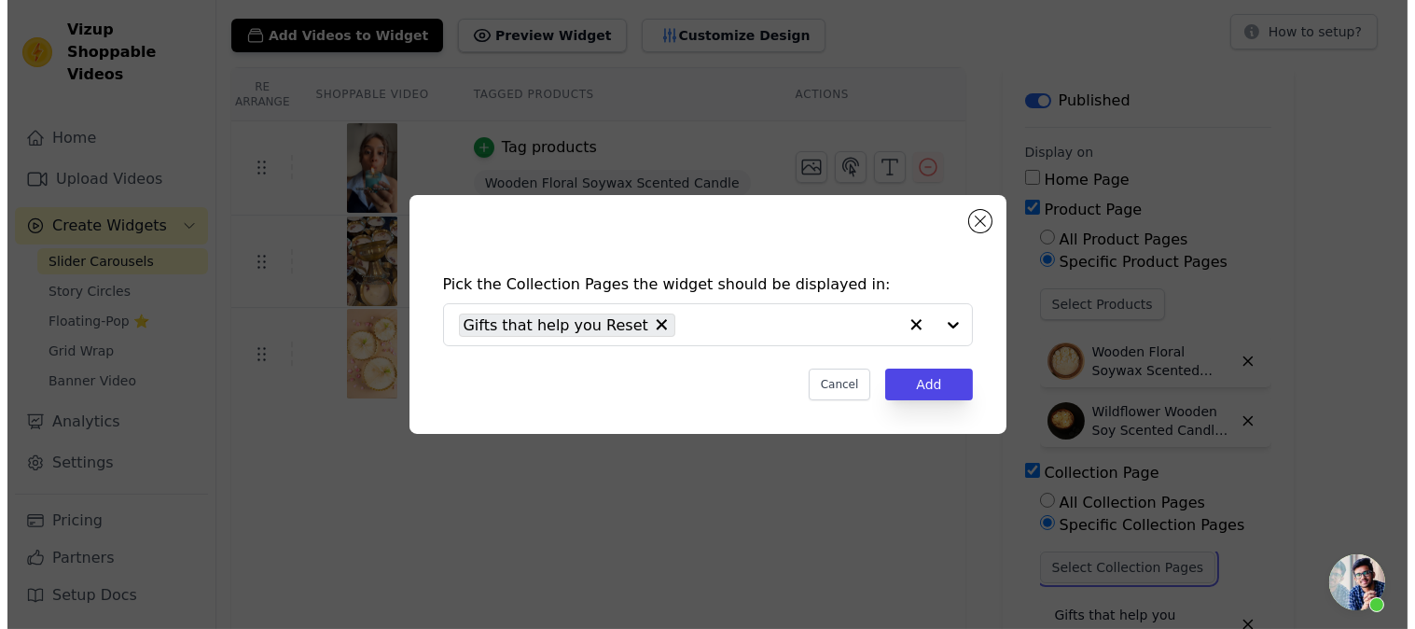
scroll to position [0, 0]
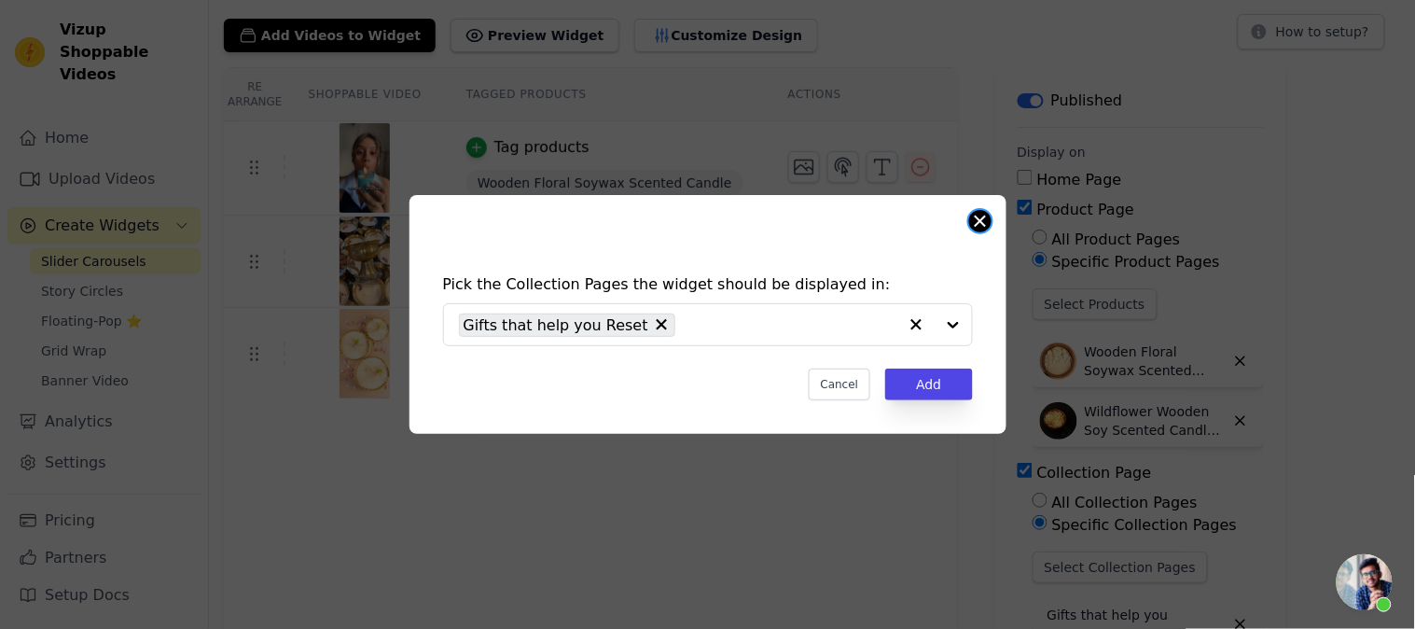
click at [979, 227] on button "Close modal" at bounding box center [980, 221] width 22 height 22
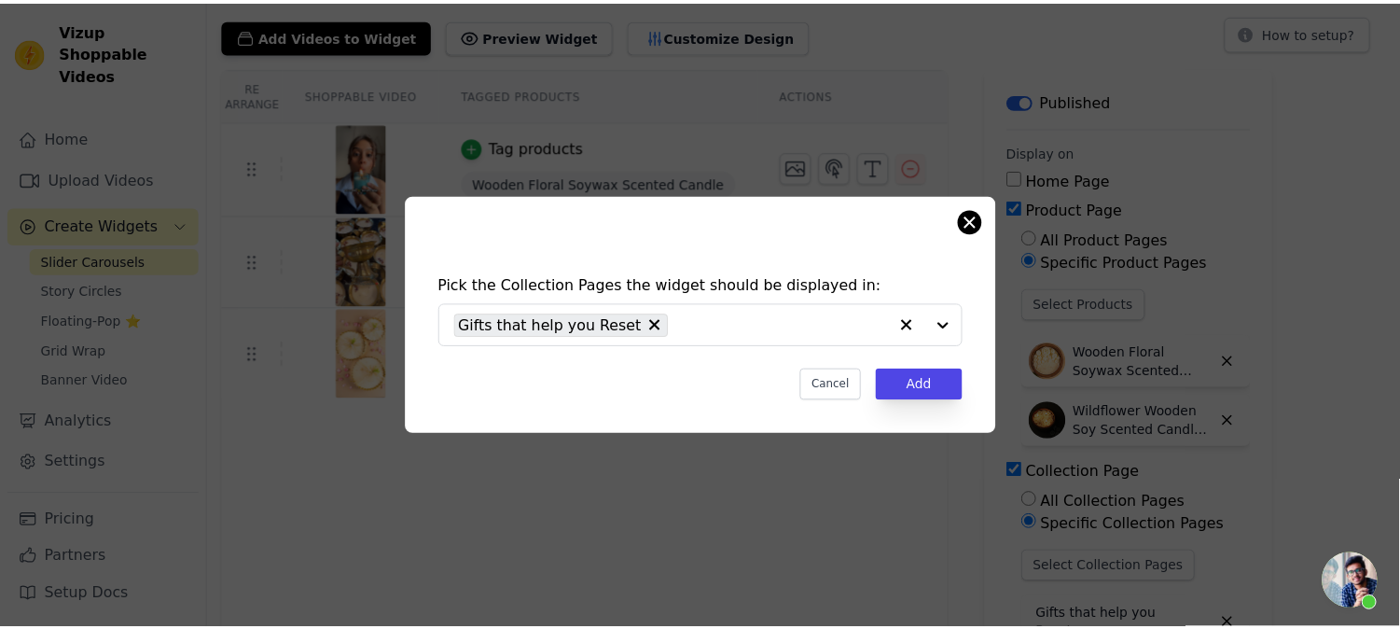
scroll to position [104, 0]
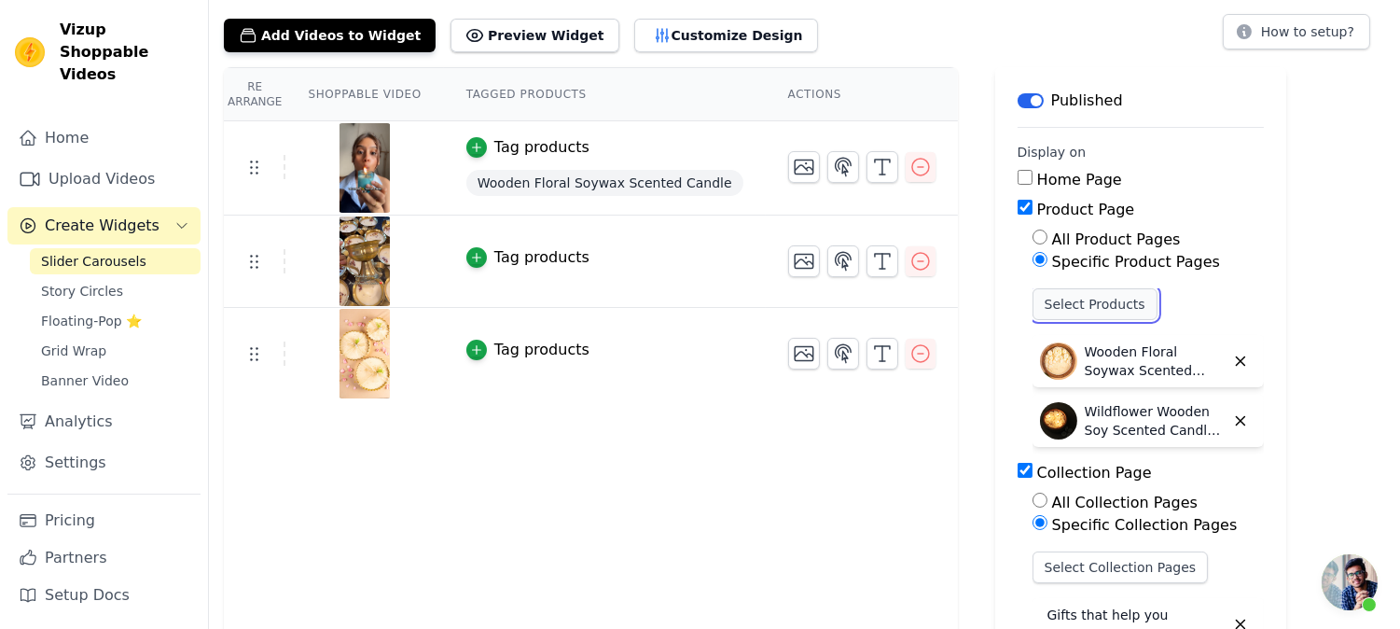
click at [1088, 302] on button "Select Products" at bounding box center [1095, 304] width 125 height 32
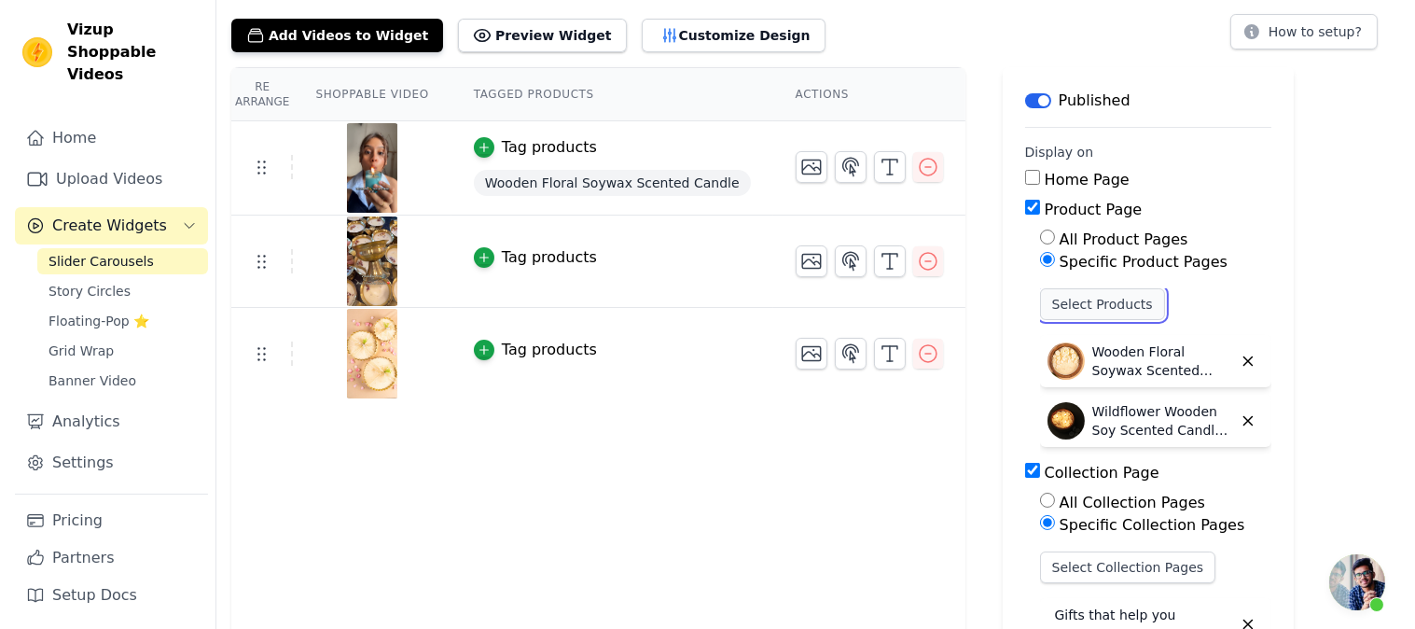
scroll to position [0, 0]
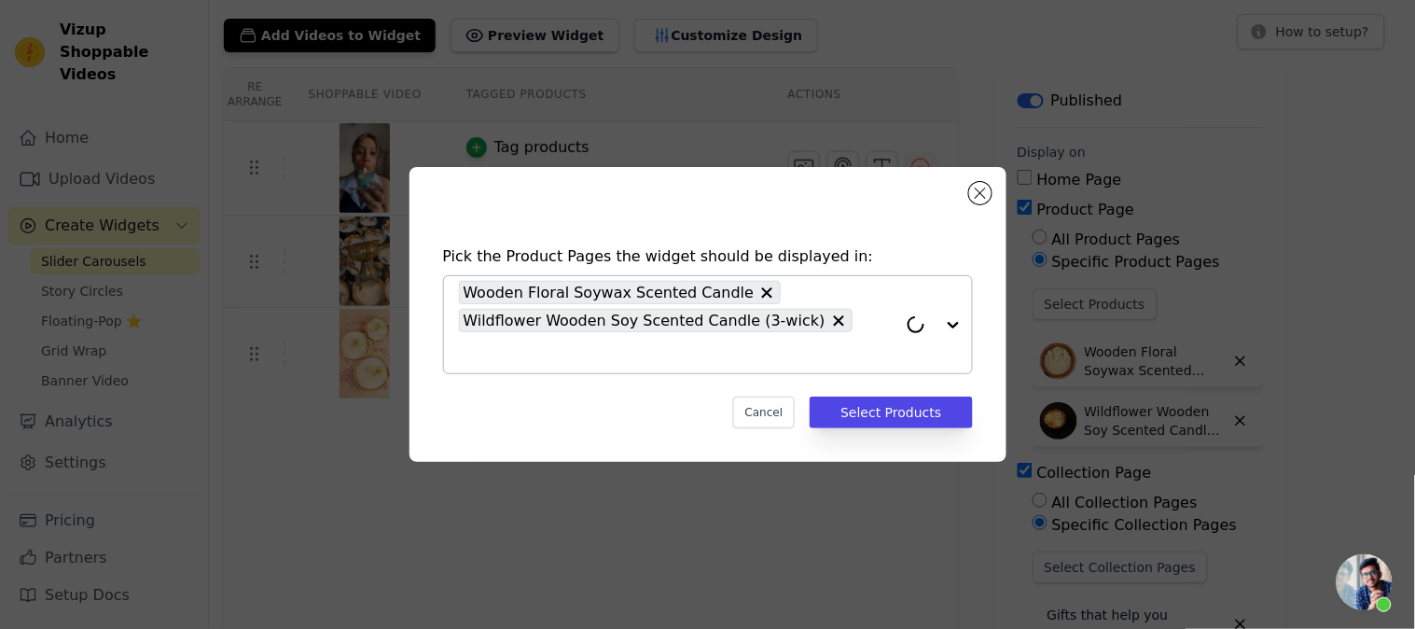
click at [835, 322] on div "Wooden Floral Soywax Scented Candle Wildflower Wooden Soy Scented Candle (3-wic…" at bounding box center [678, 324] width 438 height 97
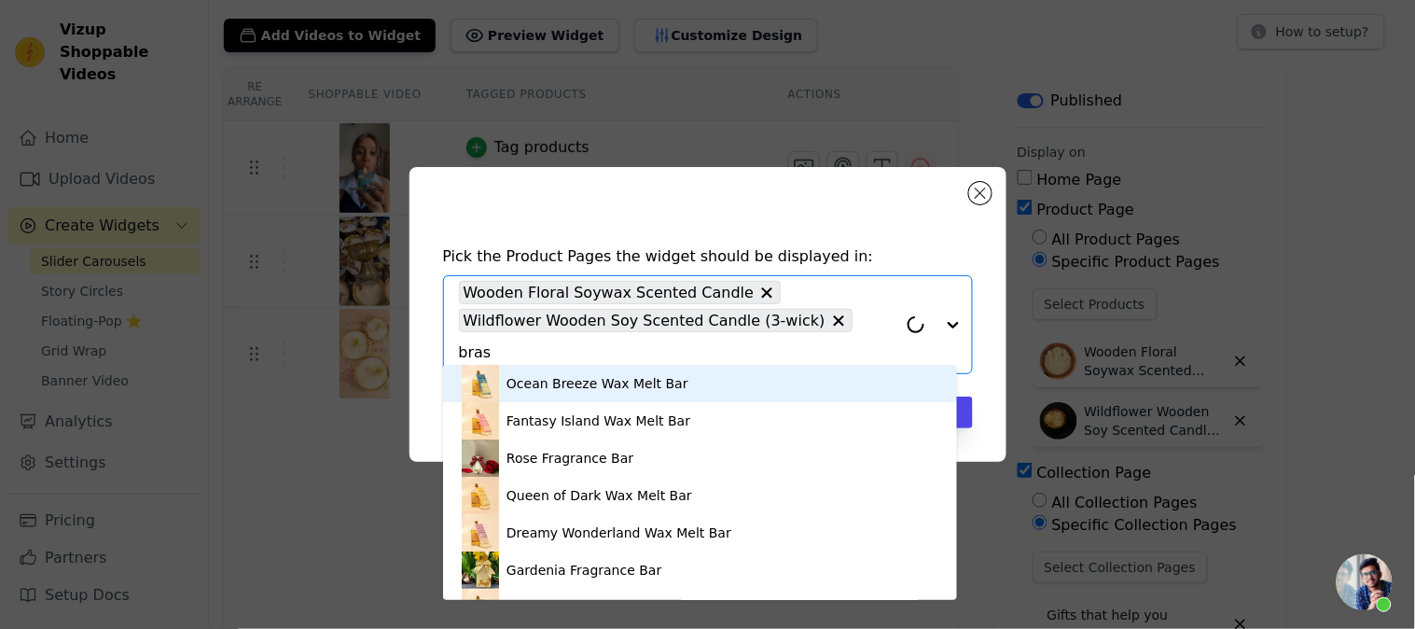
type input "brass"
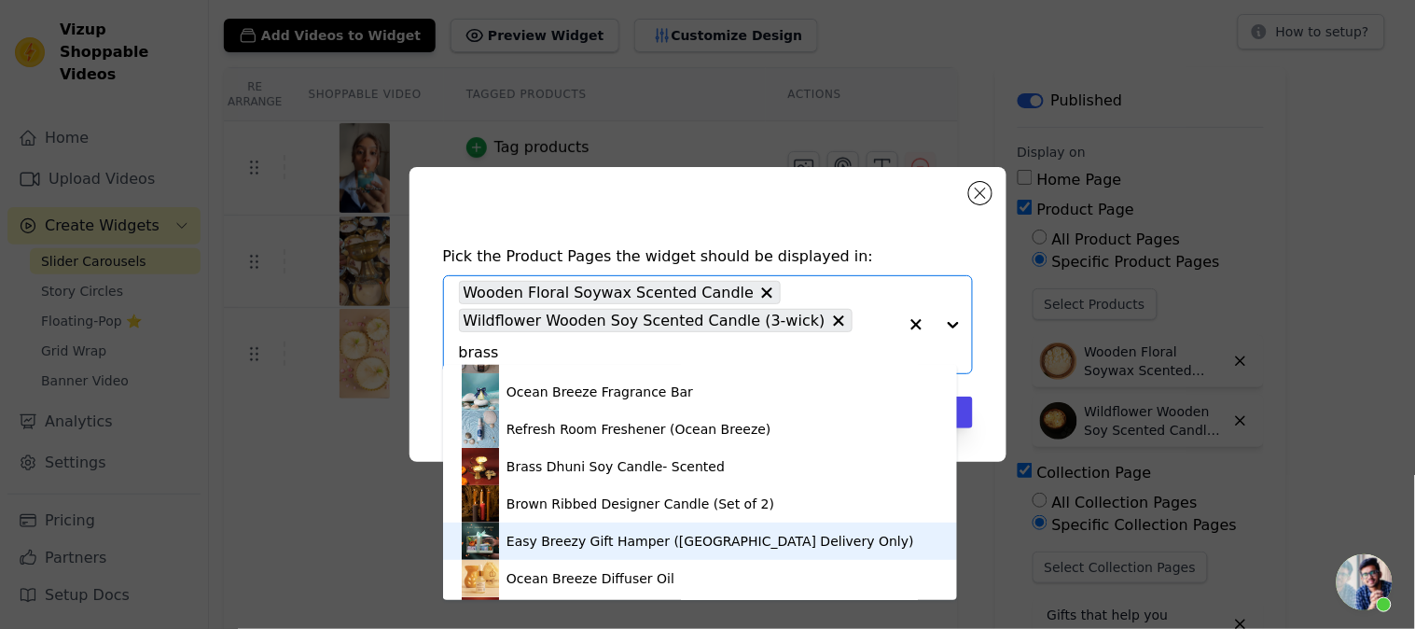
scroll to position [6, 0]
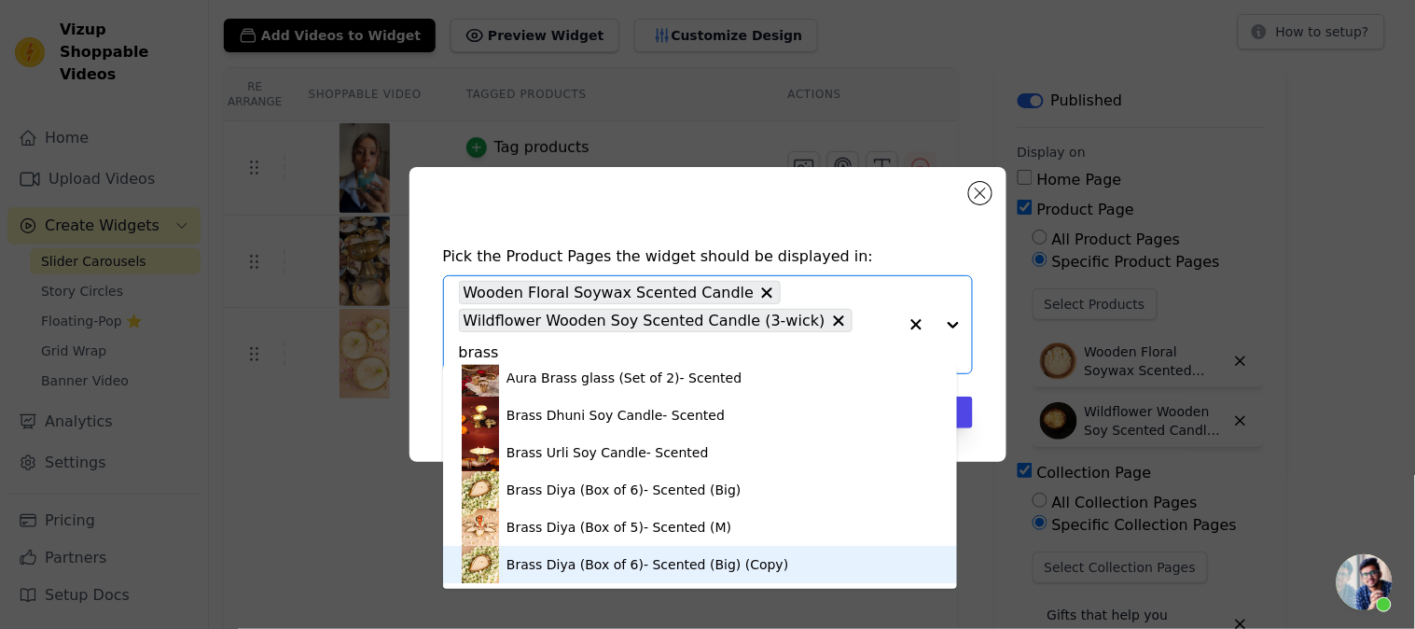
click at [676, 567] on div "Brass Diya (Box of 6)- Scented (Big) (Copy)" at bounding box center [648, 564] width 282 height 19
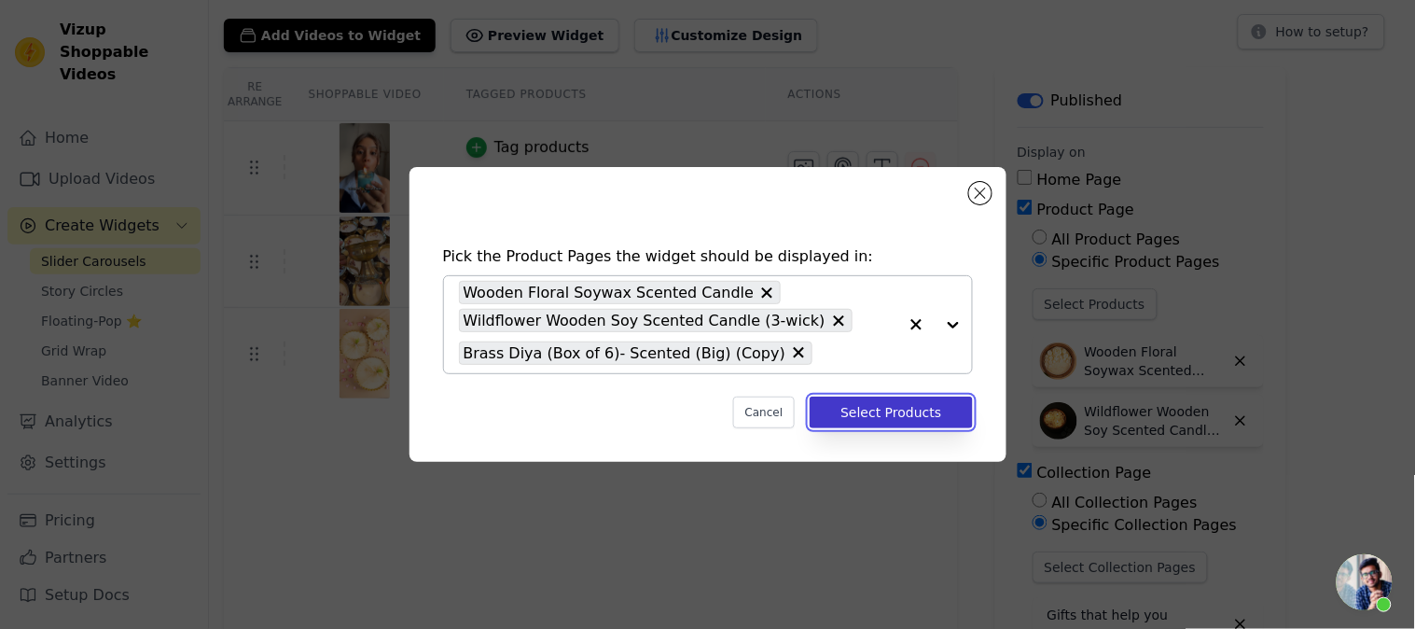
click at [888, 425] on button "Select Products" at bounding box center [891, 412] width 162 height 32
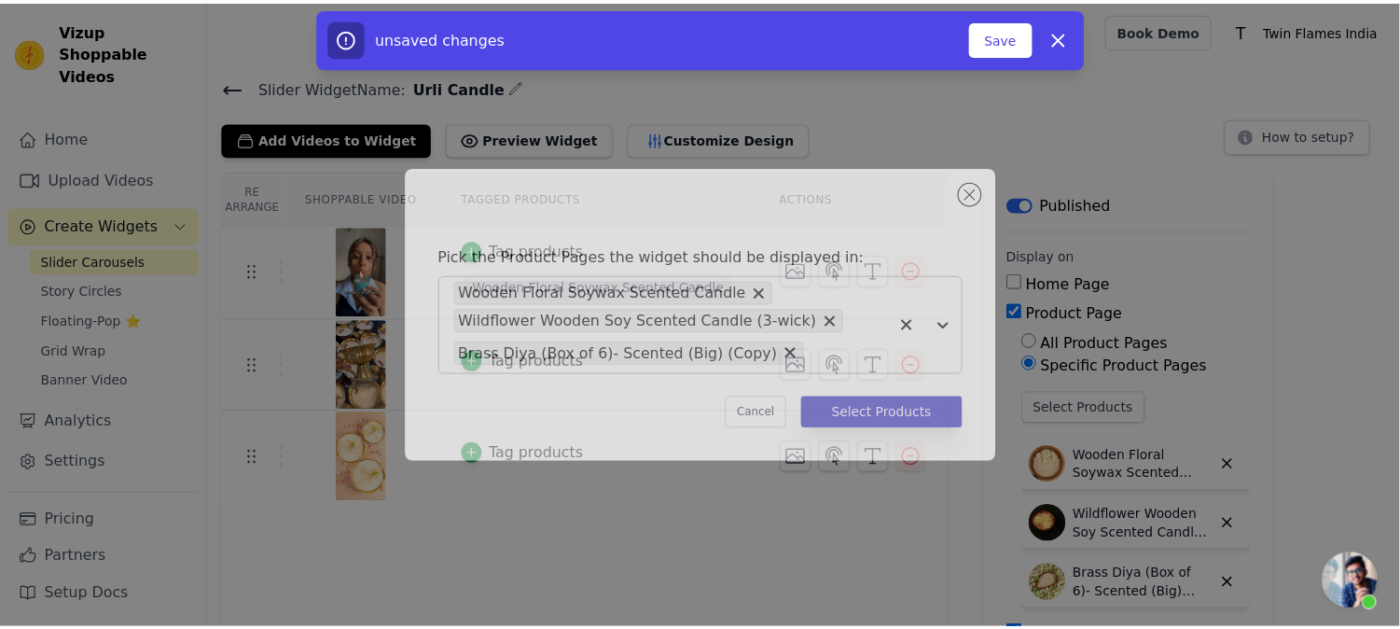
scroll to position [104, 0]
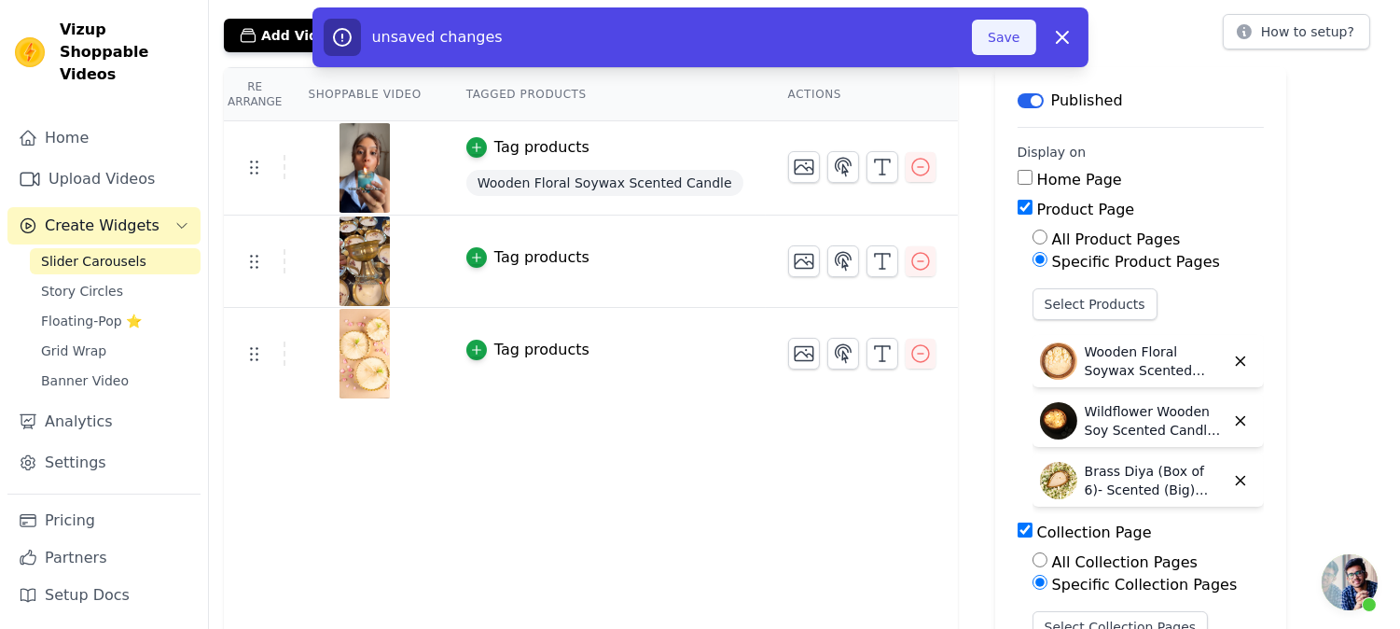
click at [992, 38] on button "Save" at bounding box center [1003, 37] width 63 height 35
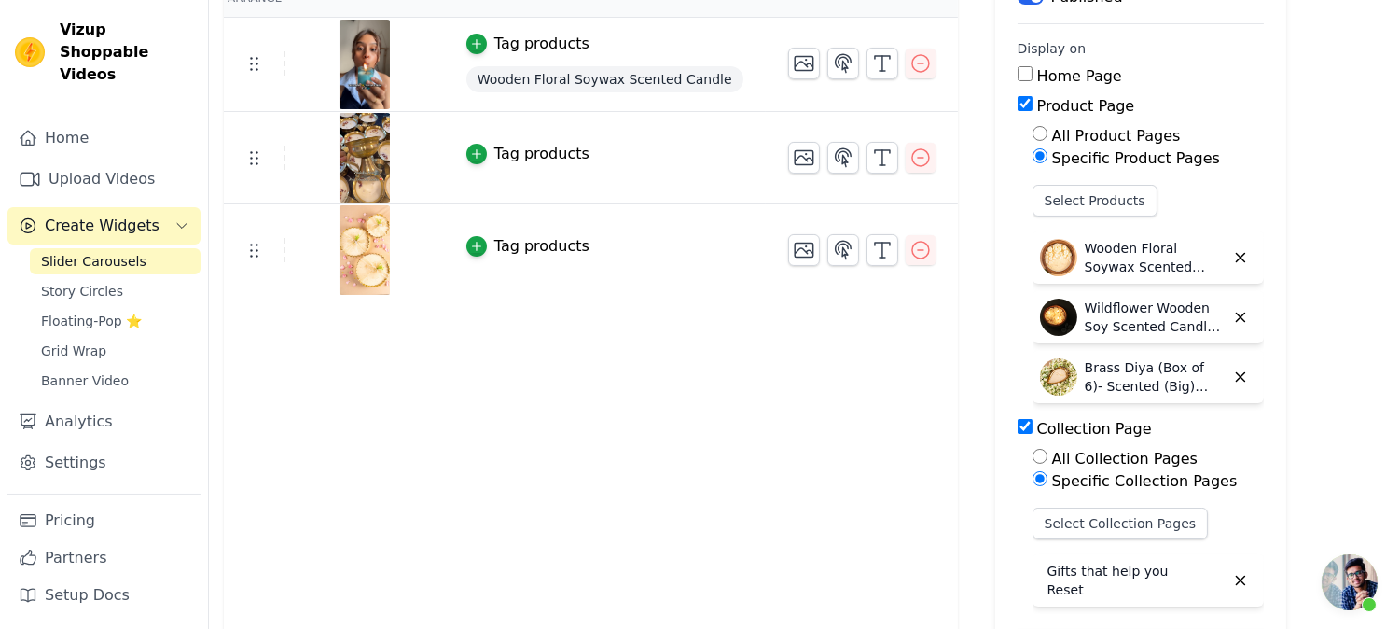
scroll to position [0, 0]
